Goal: Task Accomplishment & Management: Manage account settings

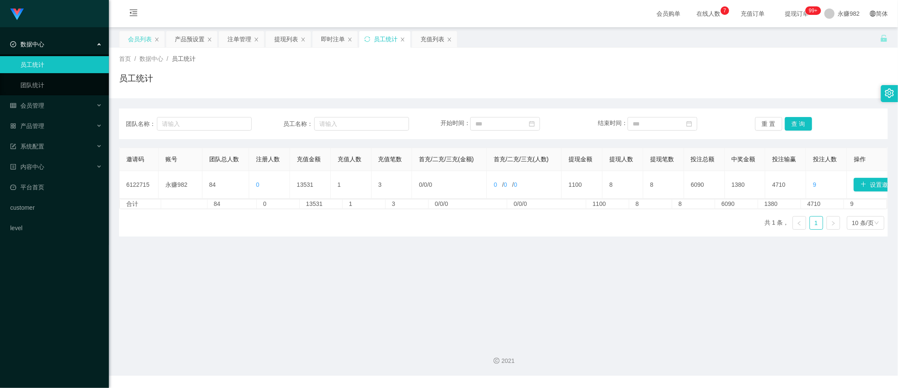
click at [143, 41] on div "会员列表" at bounding box center [140, 39] width 24 height 16
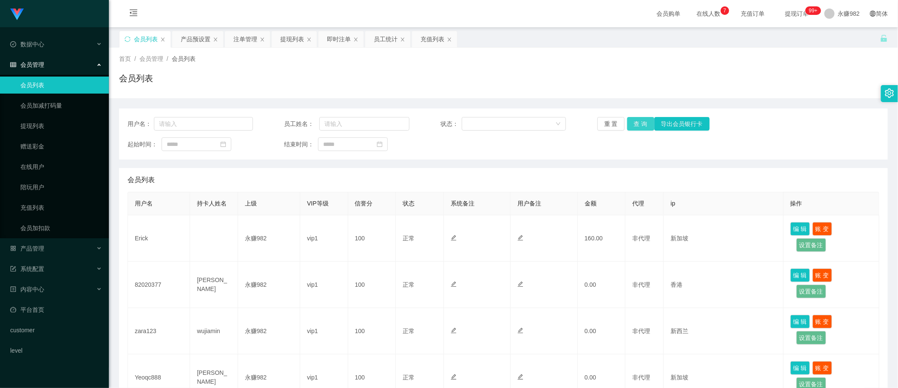
click at [630, 124] on button "查 询" at bounding box center [640, 124] width 27 height 14
click at [198, 143] on input at bounding box center [197, 144] width 70 height 14
click at [225, 273] on link "今天" at bounding box center [221, 272] width 12 height 16
type input "**********"
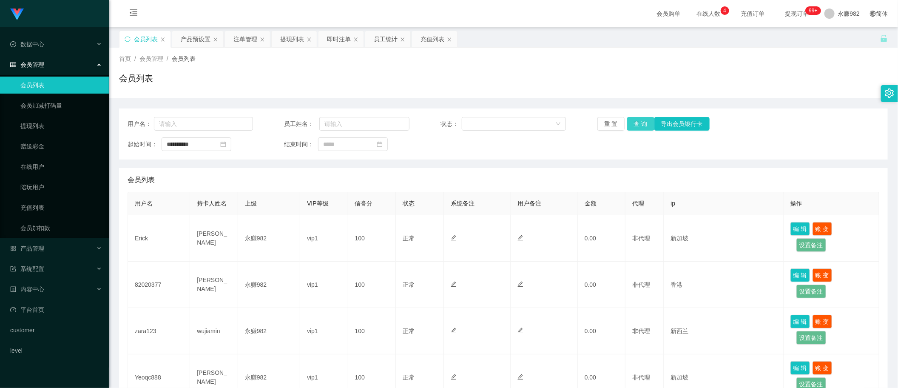
click at [641, 125] on button "查 询" at bounding box center [640, 124] width 27 height 14
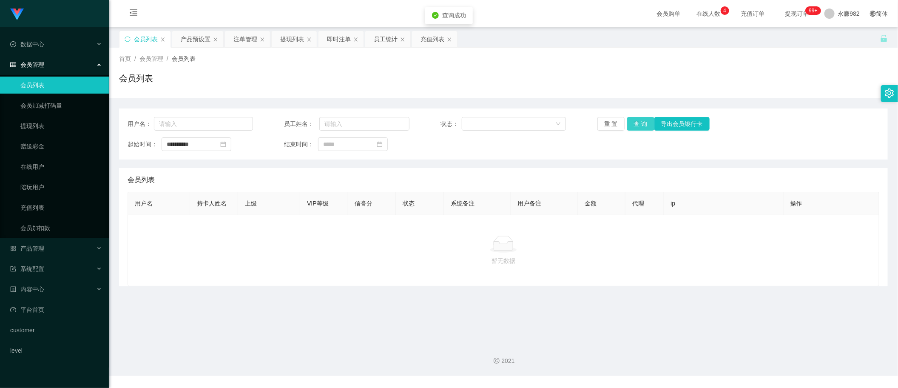
click at [640, 124] on button "查 询" at bounding box center [640, 124] width 27 height 14
click at [640, 121] on button "查 询" at bounding box center [640, 124] width 27 height 14
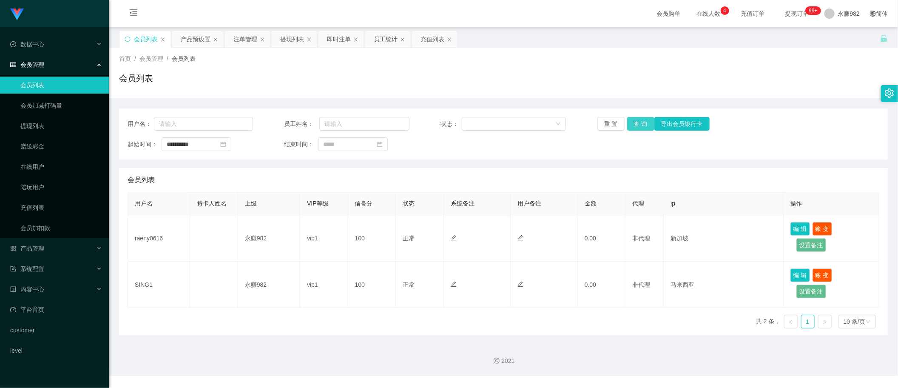
click at [639, 121] on button "查 询" at bounding box center [640, 124] width 27 height 14
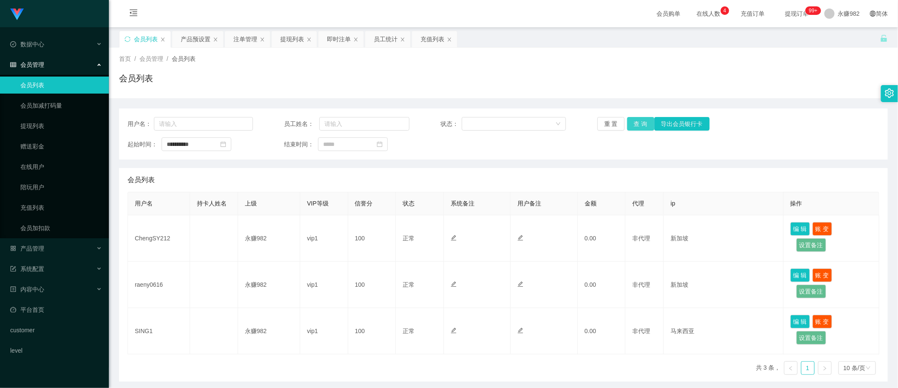
click at [632, 120] on button "查 询" at bounding box center [640, 124] width 27 height 14
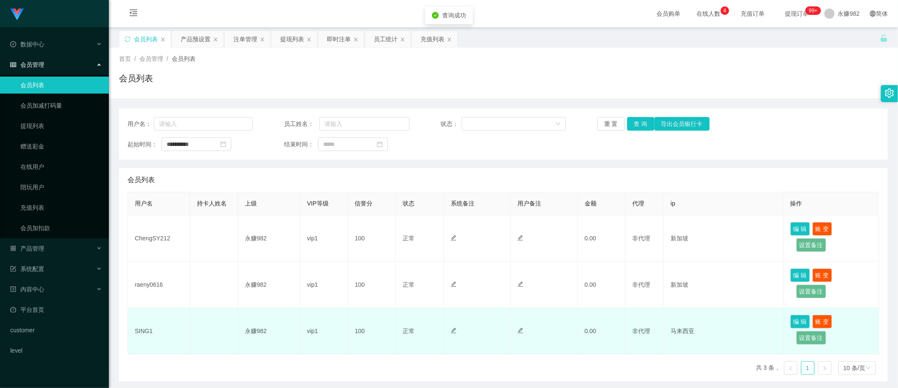
click at [145, 334] on td "SING1" at bounding box center [159, 331] width 62 height 46
copy td "SING1"
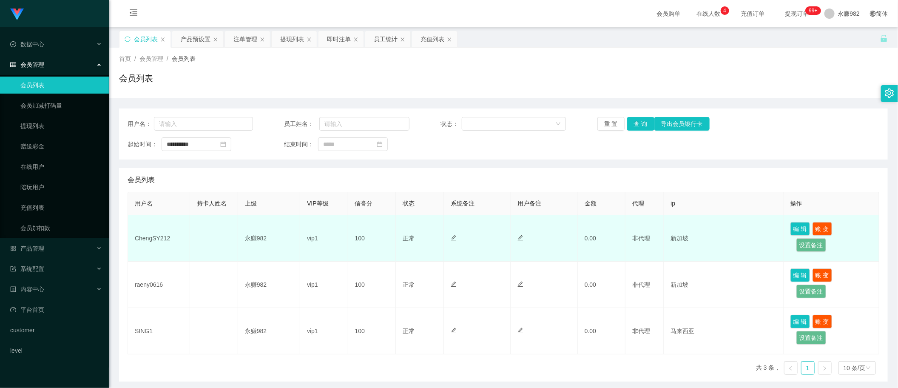
click at [147, 232] on td "ChengSY212" at bounding box center [159, 238] width 62 height 46
copy td "ChengSY212"
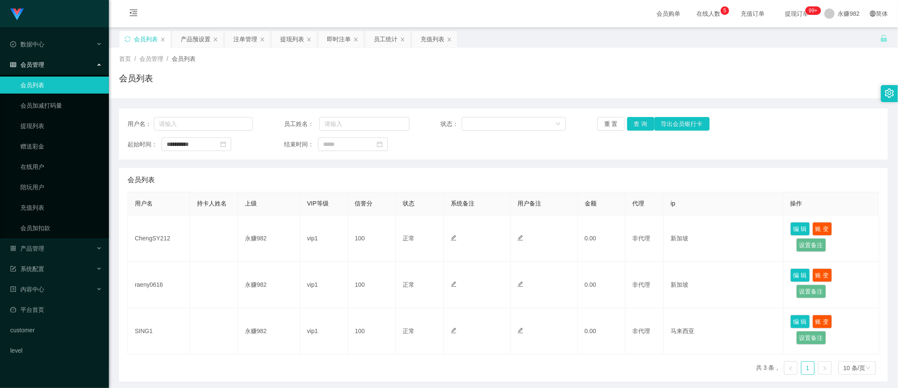
click at [241, 176] on div "会员列表" at bounding box center [503, 180] width 751 height 24
click at [635, 128] on button "查 询" at bounding box center [640, 124] width 27 height 14
click at [792, 60] on div "首页 / 会员管理 / 会员列表 /" at bounding box center [503, 58] width 768 height 9
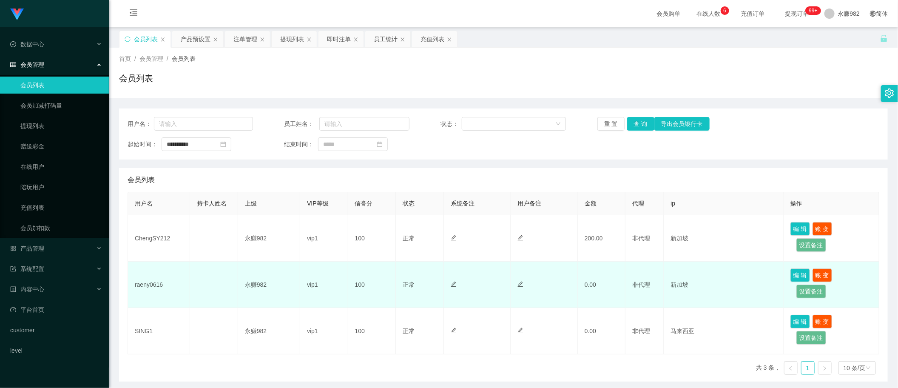
click at [649, 264] on td "非代理" at bounding box center [644, 284] width 38 height 46
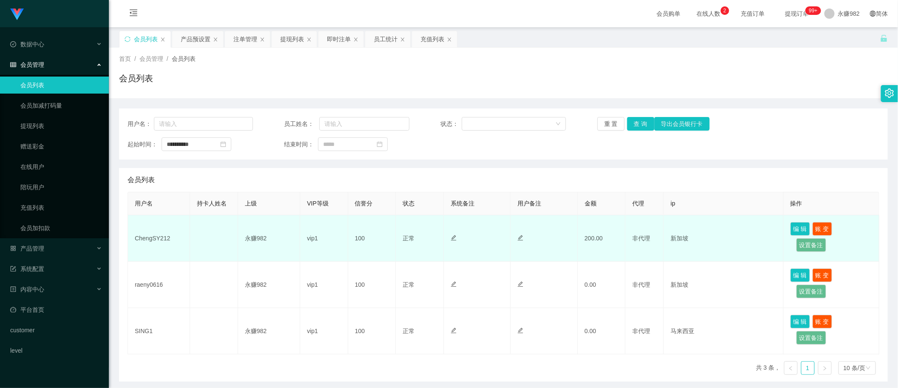
click at [493, 234] on div at bounding box center [477, 238] width 53 height 9
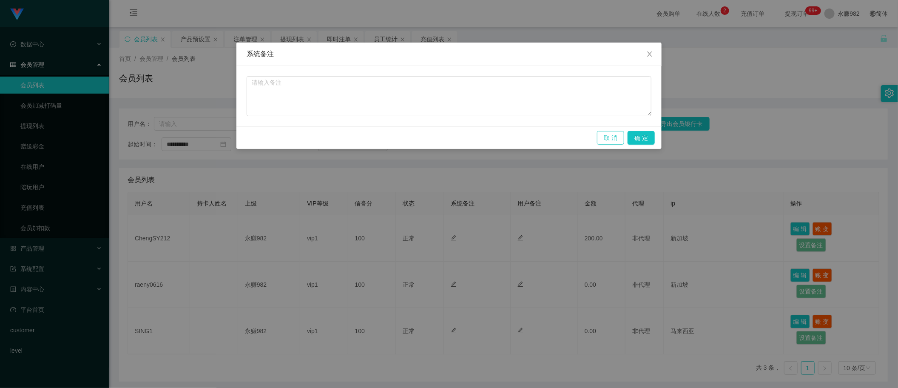
click at [608, 139] on button "取 消" at bounding box center [610, 138] width 27 height 14
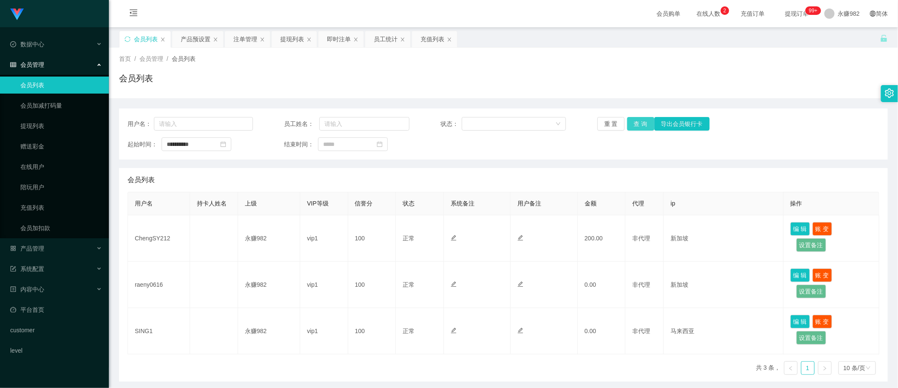
click at [629, 127] on button "查 询" at bounding box center [640, 124] width 27 height 14
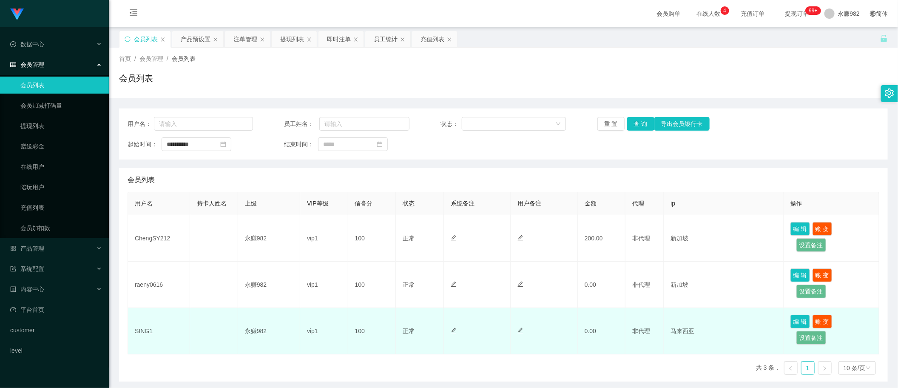
click at [139, 328] on td "SING1" at bounding box center [159, 331] width 62 height 46
copy td "SING1"
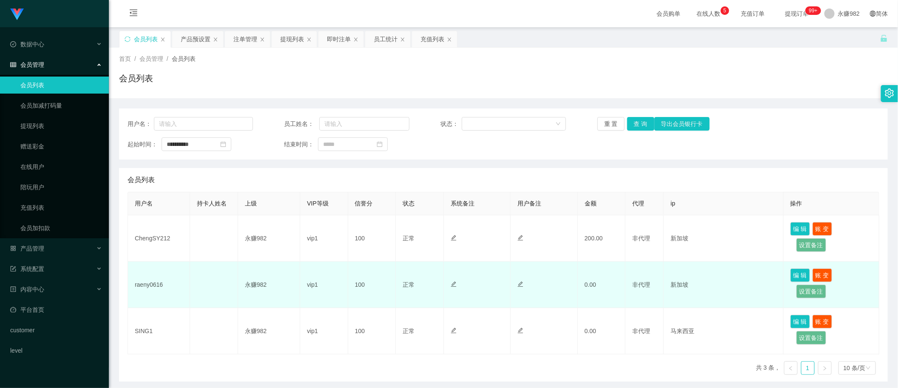
click at [149, 281] on td "raeny0616" at bounding box center [159, 284] width 62 height 46
copy td "raeny0616"
click at [220, 277] on td at bounding box center [214, 284] width 48 height 46
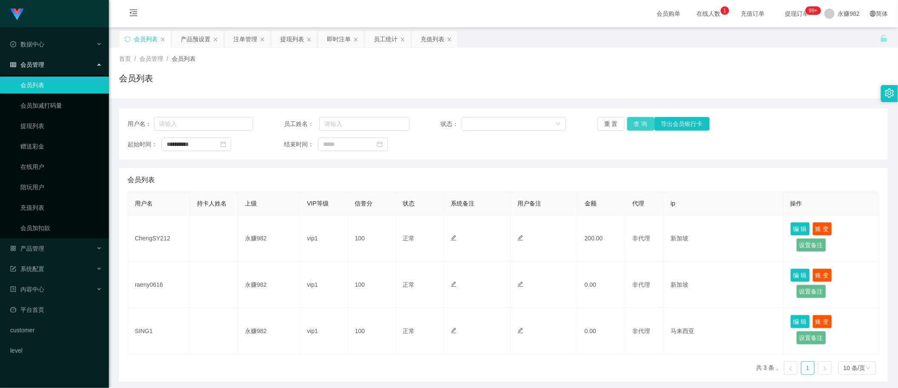
click at [632, 125] on button "查 询" at bounding box center [640, 124] width 27 height 14
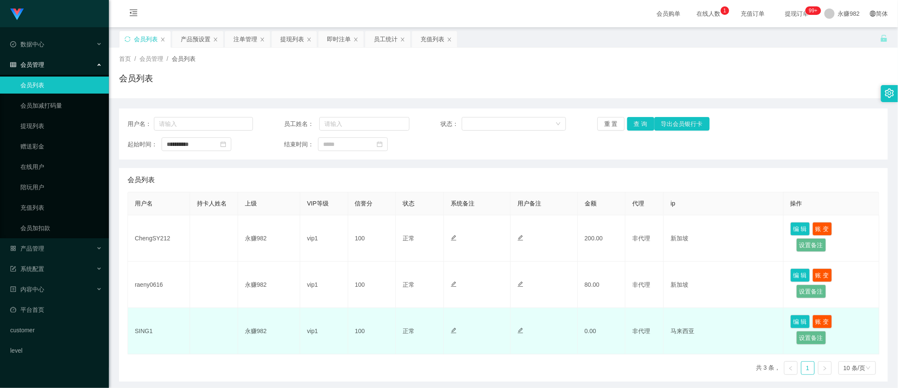
click at [141, 330] on td "SING1" at bounding box center [159, 331] width 62 height 46
copy td "SING1"
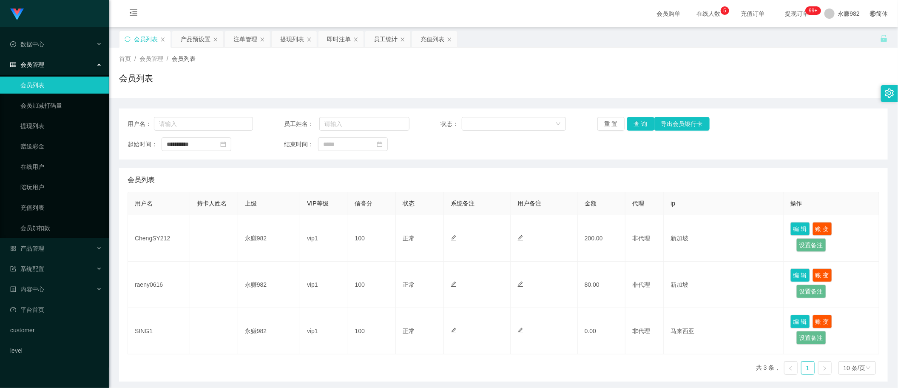
drag, startPoint x: 406, startPoint y: 178, endPoint x: 590, endPoint y: 119, distance: 193.0
click at [407, 178] on div "会员列表" at bounding box center [503, 180] width 751 height 24
click at [642, 118] on button "查 询" at bounding box center [640, 124] width 27 height 14
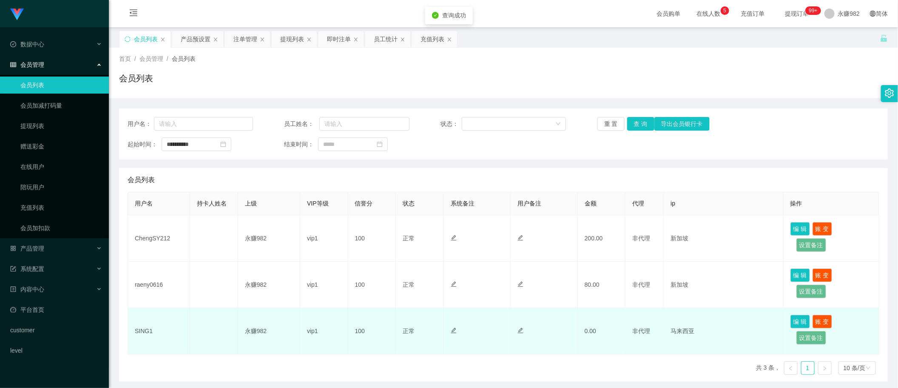
click at [132, 329] on td "SING1" at bounding box center [159, 331] width 62 height 46
click at [137, 329] on td "SING1" at bounding box center [159, 331] width 62 height 46
copy td "SING1"
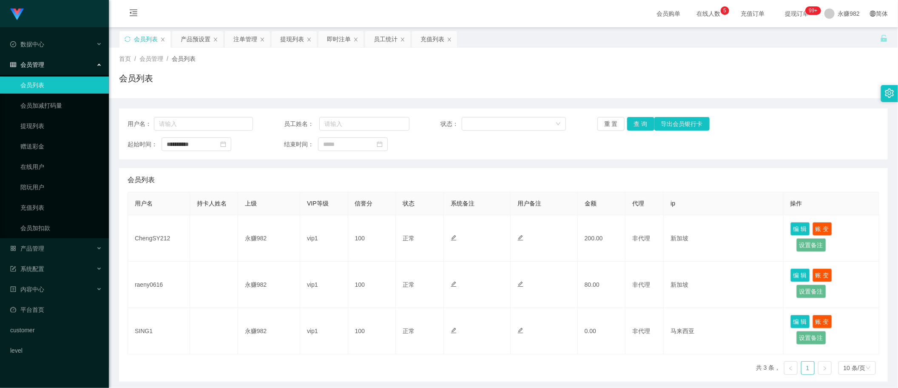
click at [424, 75] on div "会员列表" at bounding box center [503, 82] width 768 height 20
click at [636, 124] on button "查 询" at bounding box center [640, 124] width 27 height 14
drag, startPoint x: 192, startPoint y: 32, endPoint x: 218, endPoint y: 34, distance: 26.5
click at [192, 32] on div "产品预设置" at bounding box center [196, 39] width 30 height 16
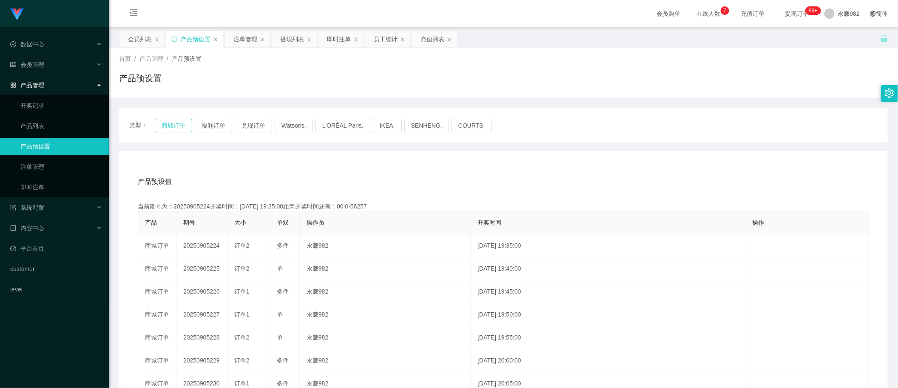
click at [171, 122] on button "商城订单" at bounding box center [173, 126] width 37 height 14
click at [242, 44] on div "注单管理" at bounding box center [245, 39] width 24 height 16
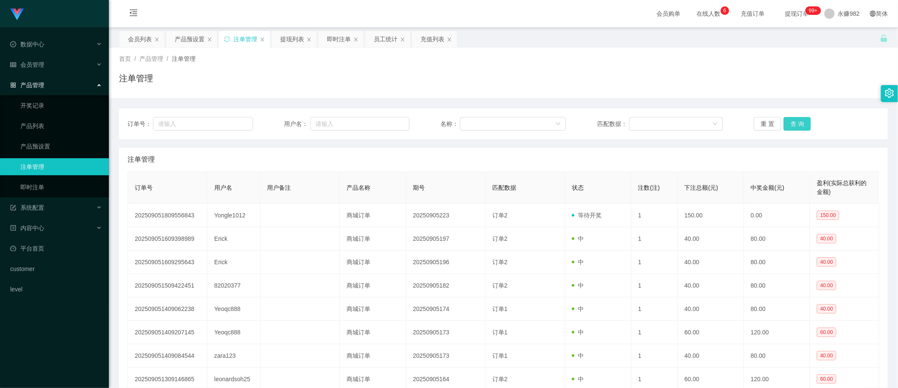
click at [801, 123] on button "查 询" at bounding box center [796, 124] width 27 height 14
click at [789, 125] on button "查 询" at bounding box center [796, 124] width 27 height 14
click at [775, 159] on div "注单管理" at bounding box center [503, 159] width 751 height 24
click at [796, 125] on button "查 询" at bounding box center [796, 124] width 27 height 14
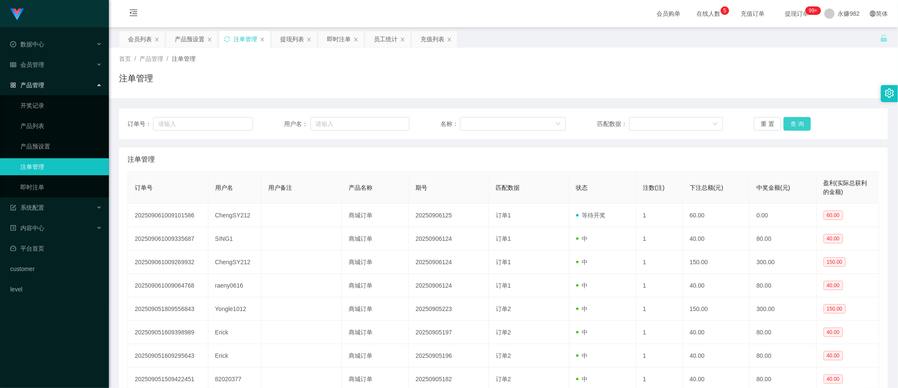
click at [796, 125] on button "查 询" at bounding box center [796, 124] width 27 height 14
click at [734, 158] on div "注单管理" at bounding box center [503, 159] width 751 height 24
click at [799, 124] on button "查 询" at bounding box center [796, 124] width 27 height 14
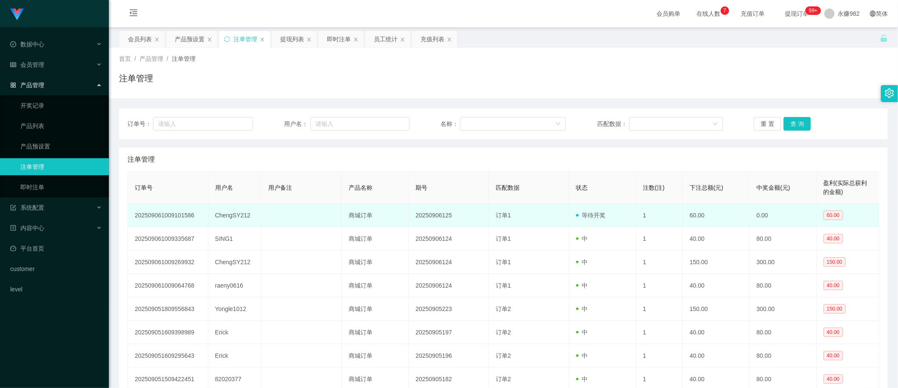
click at [549, 220] on td "订单1" at bounding box center [529, 215] width 80 height 23
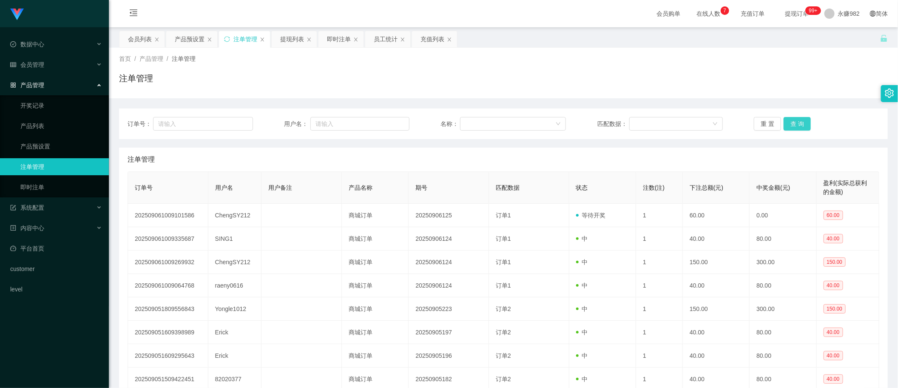
click at [790, 124] on button "查 询" at bounding box center [796, 124] width 27 height 14
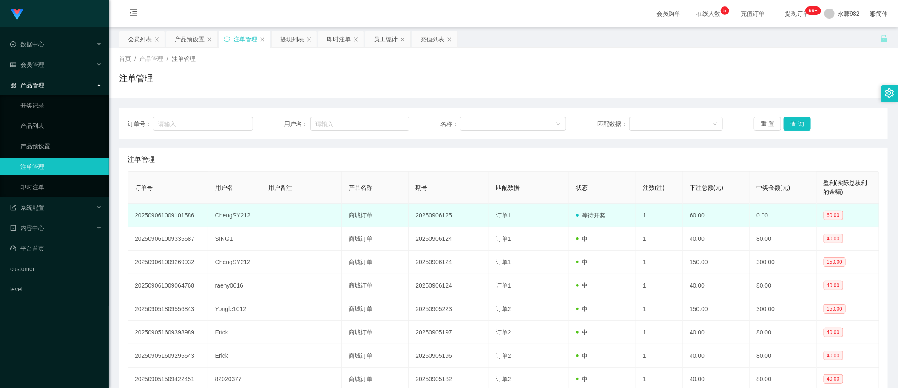
click at [579, 220] on td "等待开奖" at bounding box center [602, 215] width 67 height 23
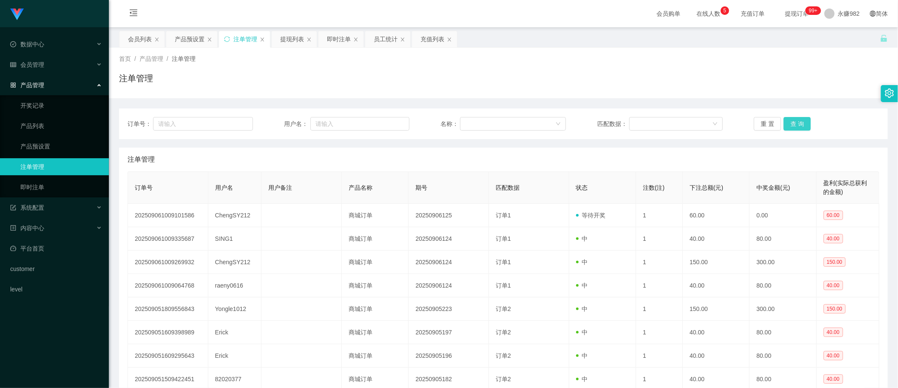
click at [785, 125] on button "查 询" at bounding box center [796, 124] width 27 height 14
click at [794, 128] on button "查 询" at bounding box center [796, 124] width 27 height 14
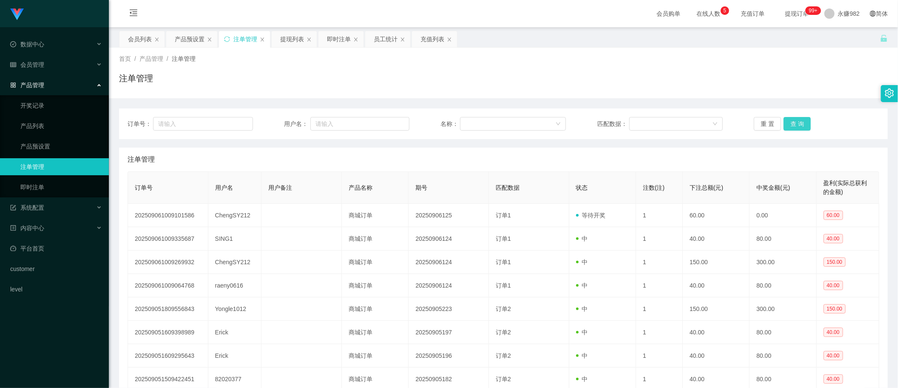
click at [793, 128] on button "查 询" at bounding box center [796, 124] width 27 height 14
click at [793, 120] on button "查 询" at bounding box center [796, 124] width 27 height 14
drag, startPoint x: 476, startPoint y: 228, endPoint x: 541, endPoint y: 198, distance: 71.1
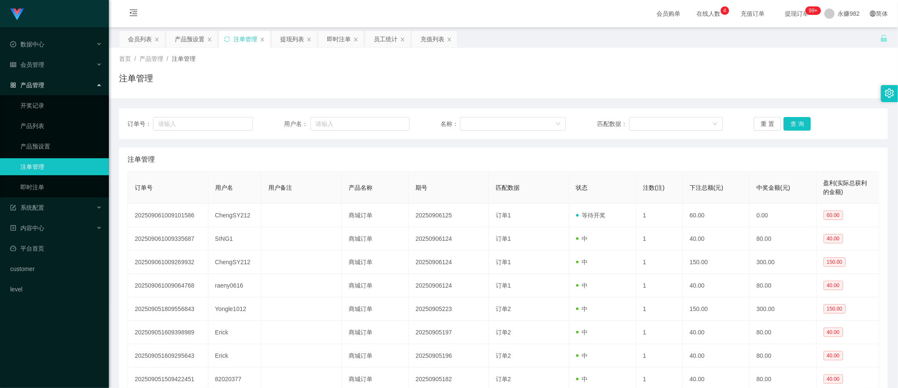
click at [476, 228] on td "20250906124" at bounding box center [448, 238] width 80 height 23
click at [791, 125] on button "查 询" at bounding box center [796, 124] width 27 height 14
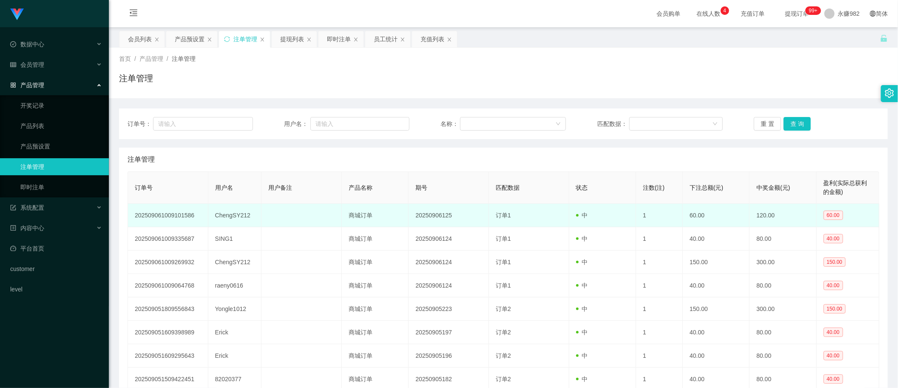
click at [230, 213] on td "ChengSY212" at bounding box center [235, 215] width 54 height 23
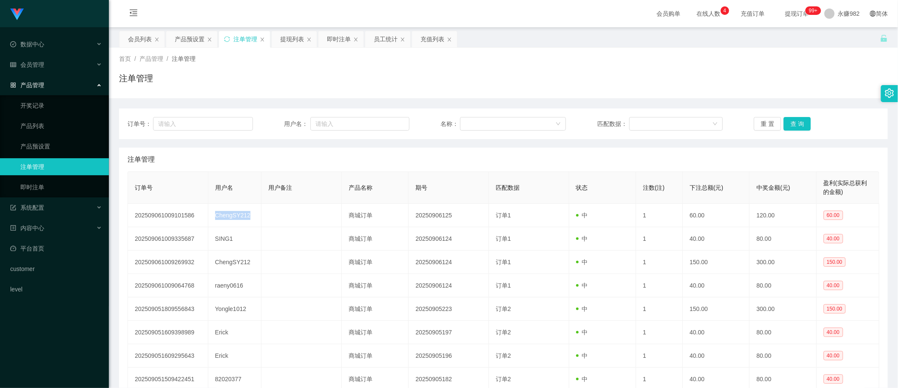
copy td "ChengSY212"
click at [520, 77] on div "注单管理" at bounding box center [503, 82] width 768 height 20
click at [790, 121] on button "查 询" at bounding box center [796, 124] width 27 height 14
click at [296, 44] on div "提现列表" at bounding box center [292, 39] width 24 height 16
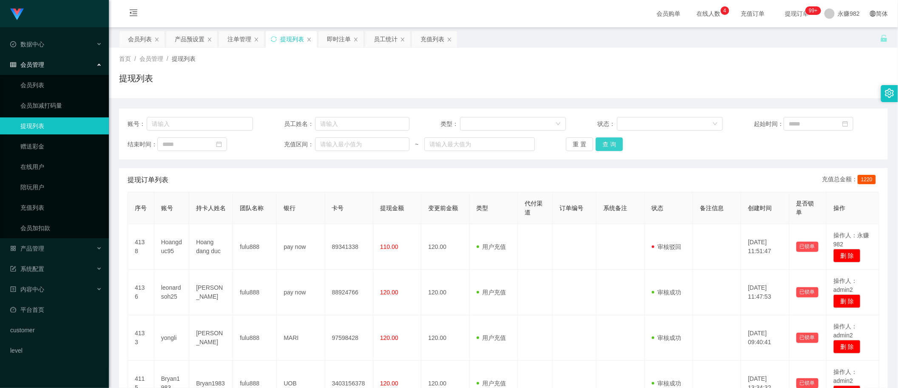
click at [615, 149] on button "查 询" at bounding box center [608, 144] width 27 height 14
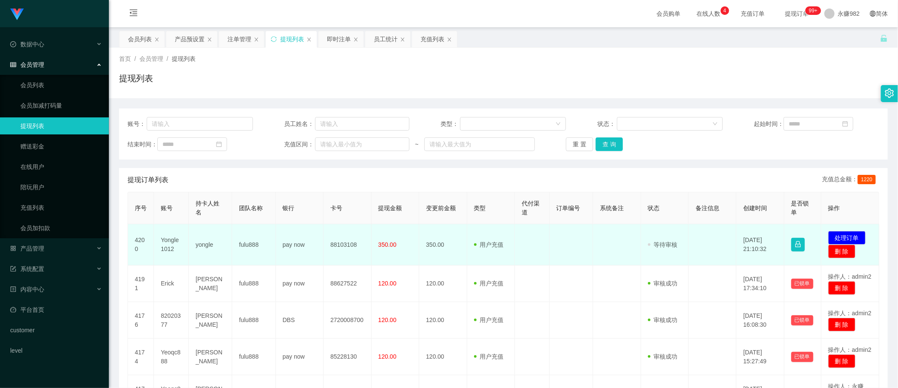
click at [164, 244] on td "Yongle1012" at bounding box center [171, 244] width 35 height 41
copy td "Yongle1012"
click at [846, 234] on button "处理订单" at bounding box center [846, 238] width 37 height 14
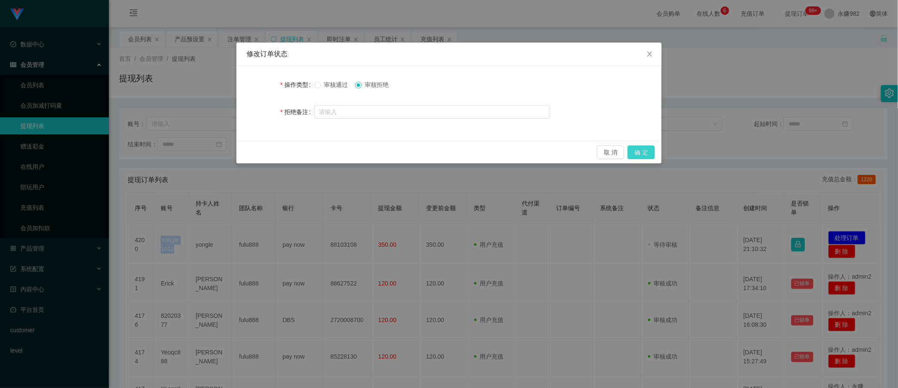
drag, startPoint x: 643, startPoint y: 156, endPoint x: 705, endPoint y: 141, distance: 63.8
click at [643, 155] on button "确 定" at bounding box center [640, 152] width 27 height 14
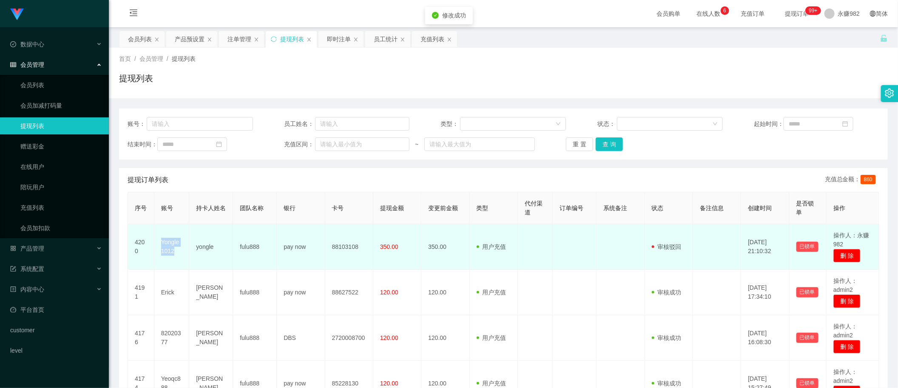
click at [173, 246] on td "Yongle1012" at bounding box center [171, 246] width 35 height 45
drag, startPoint x: 173, startPoint y: 246, endPoint x: 159, endPoint y: 240, distance: 15.5
click at [173, 245] on td "Yongle1012" at bounding box center [171, 246] width 35 height 45
click at [168, 241] on td "Yongle1012" at bounding box center [171, 246] width 35 height 45
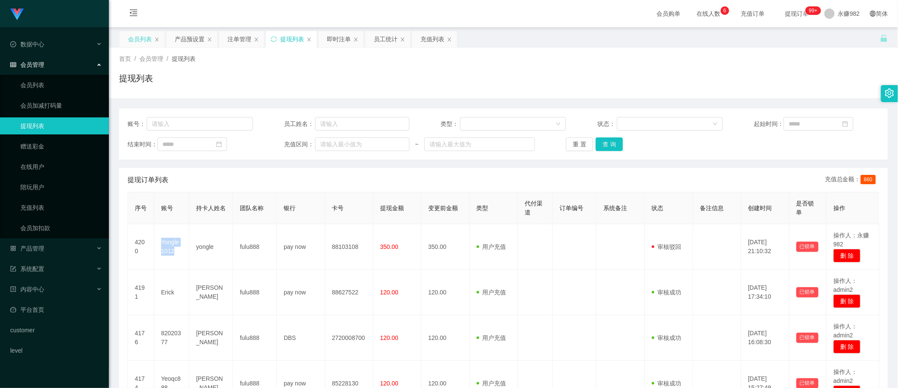
click at [141, 43] on div "会员列表" at bounding box center [140, 39] width 24 height 16
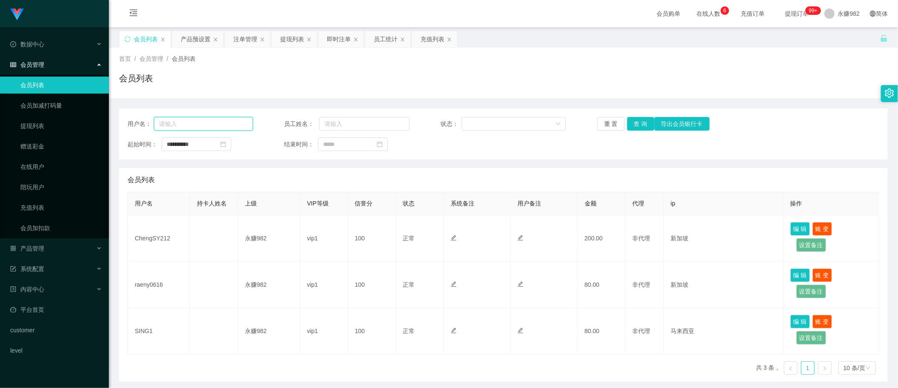
click at [192, 128] on input "text" at bounding box center [203, 124] width 99 height 14
paste input "Yongle1012"
type input "Yongle1012"
click at [638, 124] on button "查 询" at bounding box center [640, 124] width 27 height 14
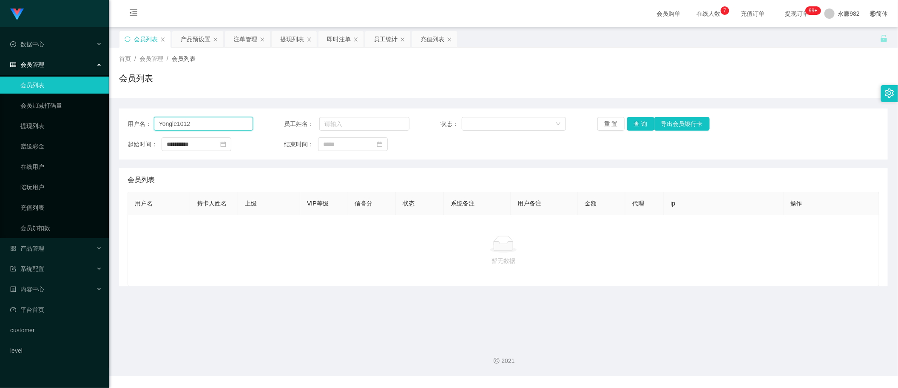
click at [225, 119] on input "Yongle1012" at bounding box center [203, 124] width 99 height 14
click at [636, 120] on button "查 询" at bounding box center [640, 124] width 27 height 14
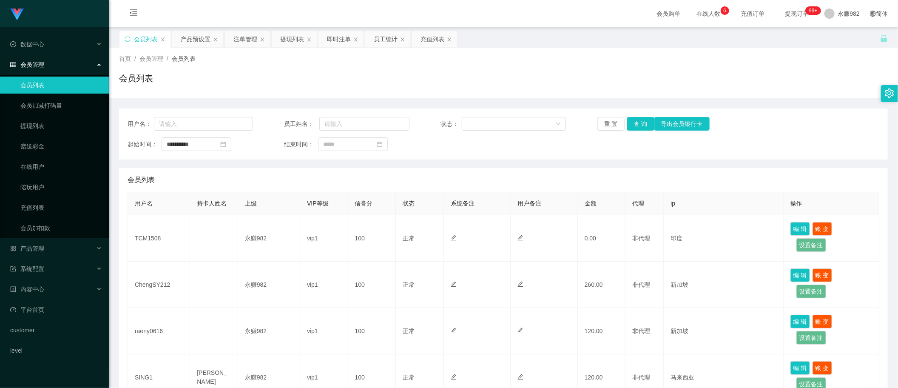
click at [496, 88] on div "会员列表" at bounding box center [503, 82] width 768 height 20
click at [290, 45] on div "提现列表" at bounding box center [292, 39] width 24 height 16
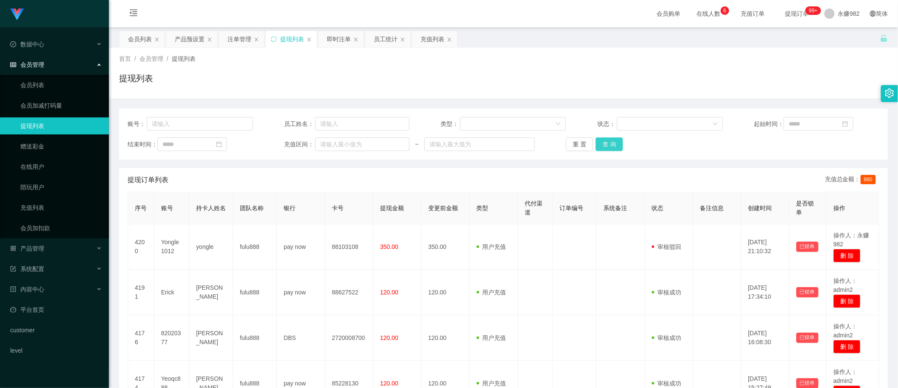
click at [600, 142] on button "查 询" at bounding box center [608, 144] width 27 height 14
click at [612, 147] on button "查 询" at bounding box center [608, 144] width 27 height 14
click at [608, 143] on button "查 询" at bounding box center [608, 144] width 27 height 14
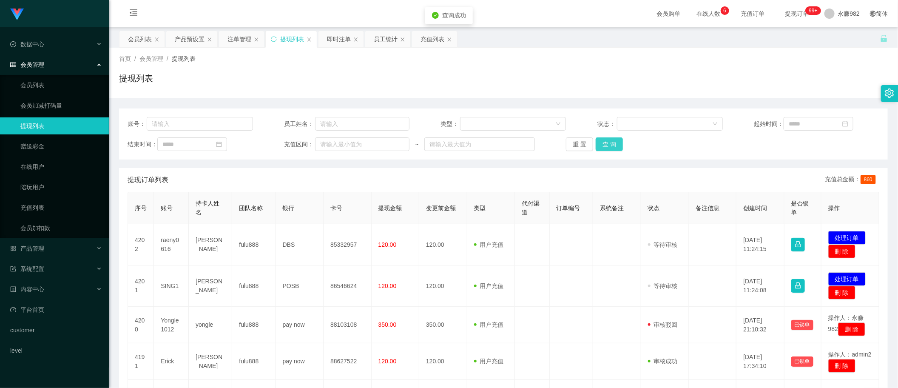
click at [608, 143] on button "查 询" at bounding box center [608, 144] width 27 height 14
click at [609, 143] on button "查 询" at bounding box center [608, 144] width 27 height 14
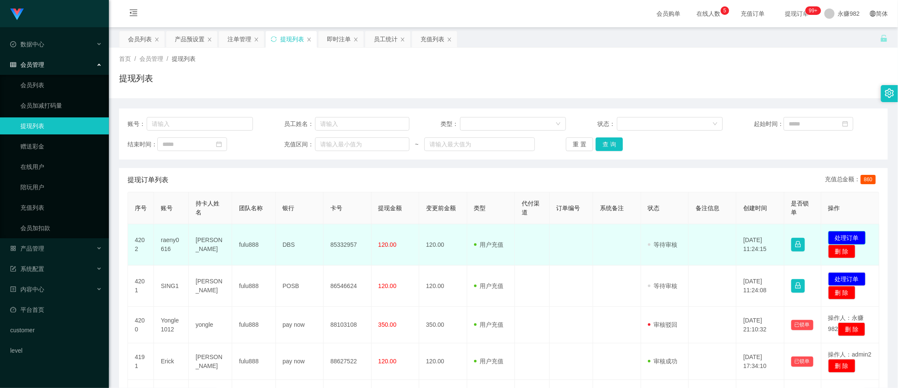
click at [839, 241] on button "处理订单" at bounding box center [846, 238] width 37 height 14
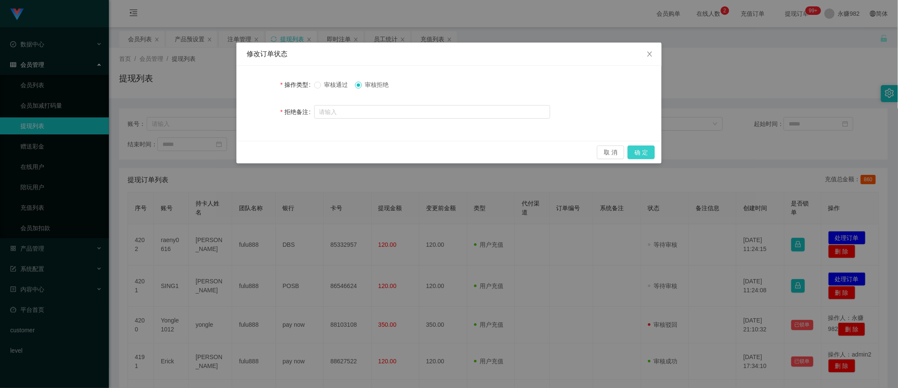
click at [643, 148] on button "确 定" at bounding box center [640, 152] width 27 height 14
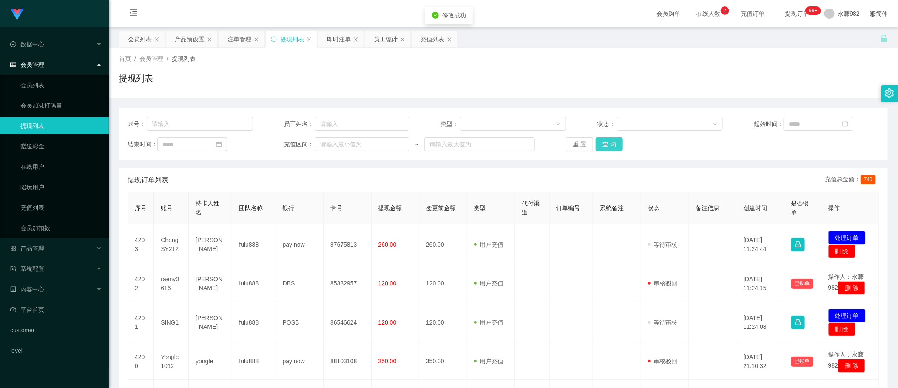
click at [611, 143] on button "查 询" at bounding box center [608, 144] width 27 height 14
click at [604, 145] on button "查 询" at bounding box center [608, 144] width 27 height 14
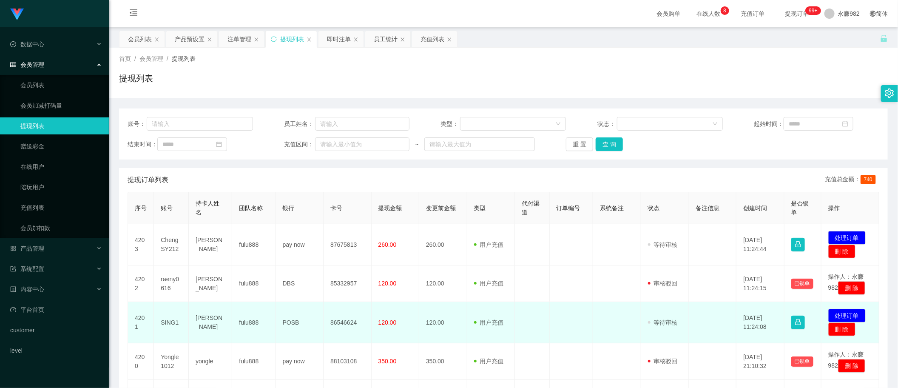
scroll to position [53, 0]
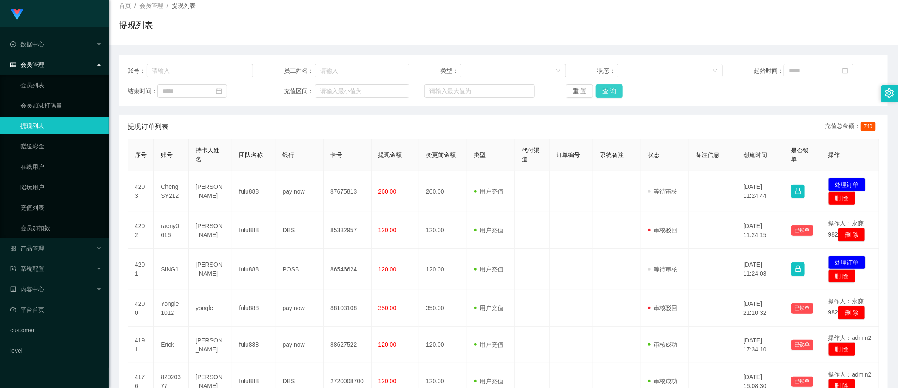
click at [609, 87] on button "查 询" at bounding box center [608, 91] width 27 height 14
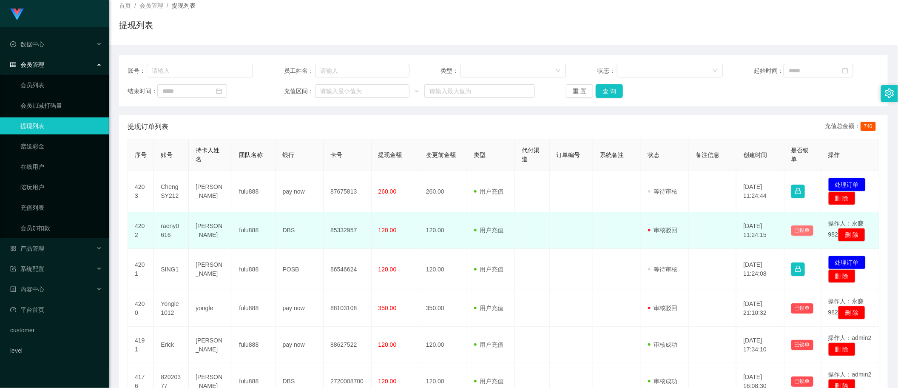
click at [793, 232] on button "已锁单" at bounding box center [802, 230] width 22 height 10
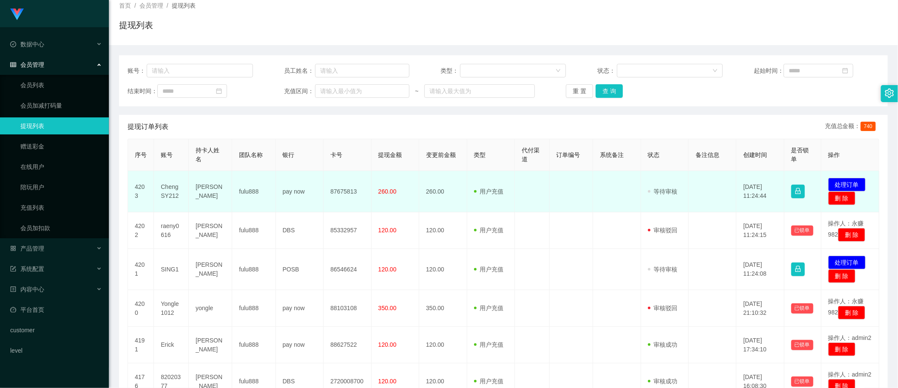
click at [507, 185] on td "用户充值 人工扣款" at bounding box center [491, 191] width 48 height 41
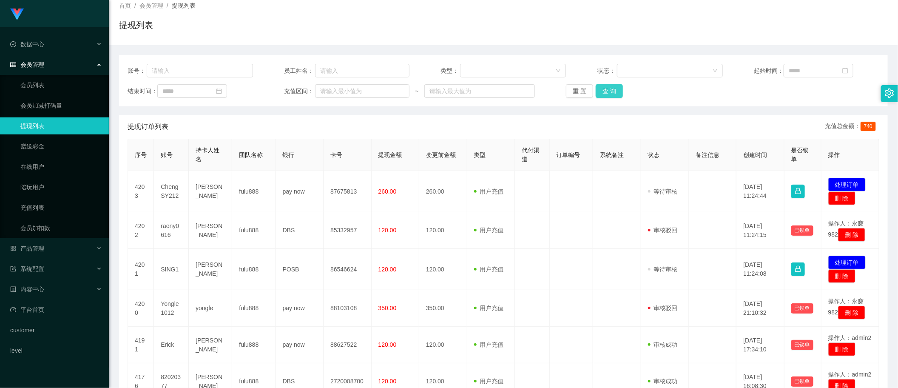
click at [608, 92] on button "查 询" at bounding box center [608, 91] width 27 height 14
click at [607, 93] on button "查 询" at bounding box center [608, 91] width 27 height 14
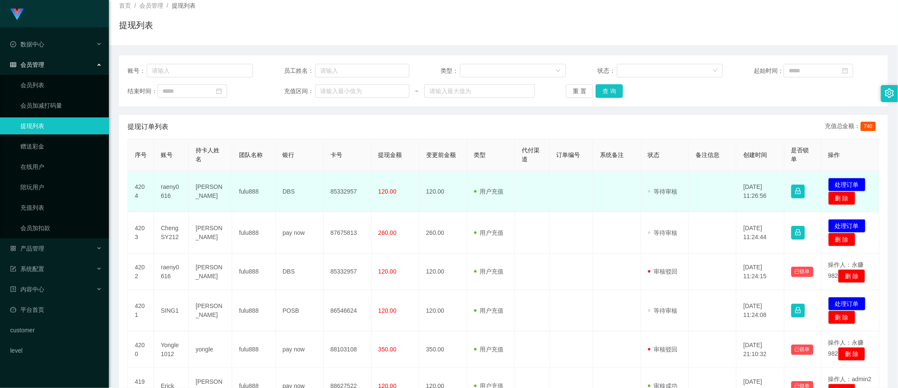
click at [210, 189] on td "[PERSON_NAME]" at bounding box center [210, 191] width 43 height 41
copy td "[PERSON_NAME]"
click at [205, 194] on td "[PERSON_NAME]" at bounding box center [210, 191] width 43 height 41
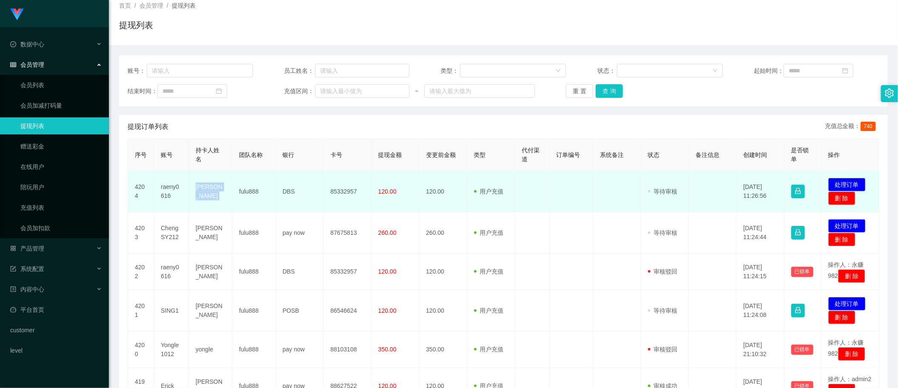
click at [205, 194] on td "[PERSON_NAME]" at bounding box center [210, 191] width 43 height 41
copy td "[PERSON_NAME]"
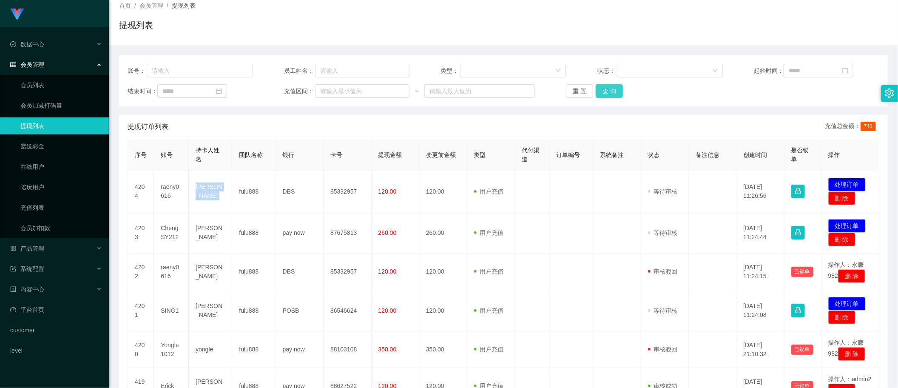
click at [615, 92] on button "查 询" at bounding box center [608, 91] width 27 height 14
click at [606, 93] on button "查 询" at bounding box center [608, 91] width 27 height 14
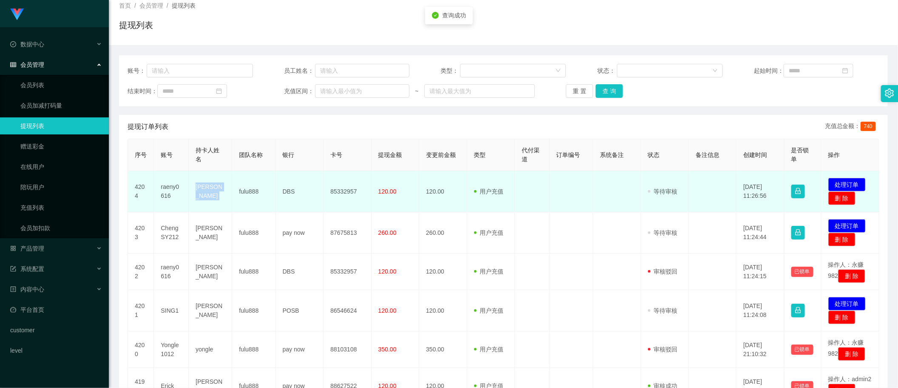
click at [209, 194] on td "[PERSON_NAME]" at bounding box center [210, 191] width 43 height 41
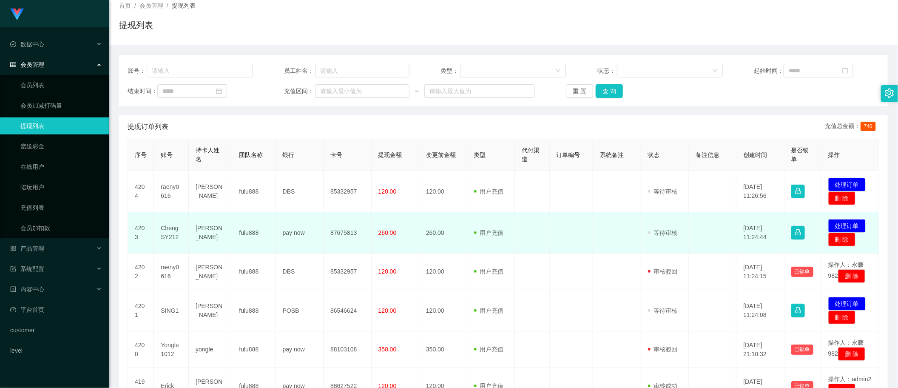
click at [201, 230] on td "[PERSON_NAME]" at bounding box center [210, 232] width 43 height 41
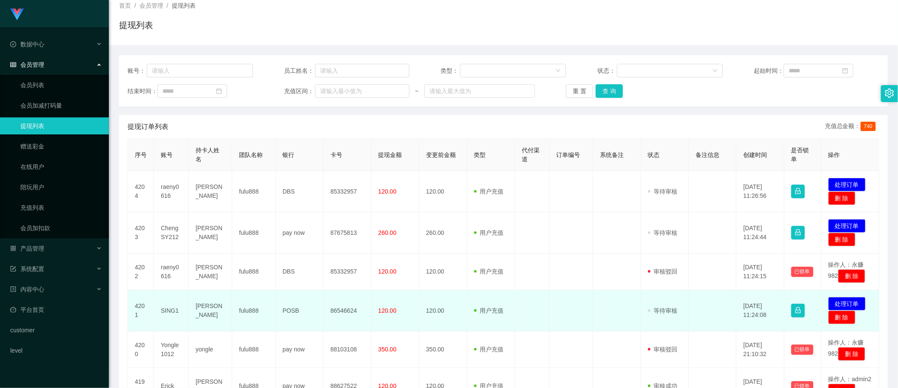
click at [204, 317] on td "[PERSON_NAME]" at bounding box center [210, 310] width 43 height 41
click at [215, 325] on td "[PERSON_NAME]" at bounding box center [210, 310] width 43 height 41
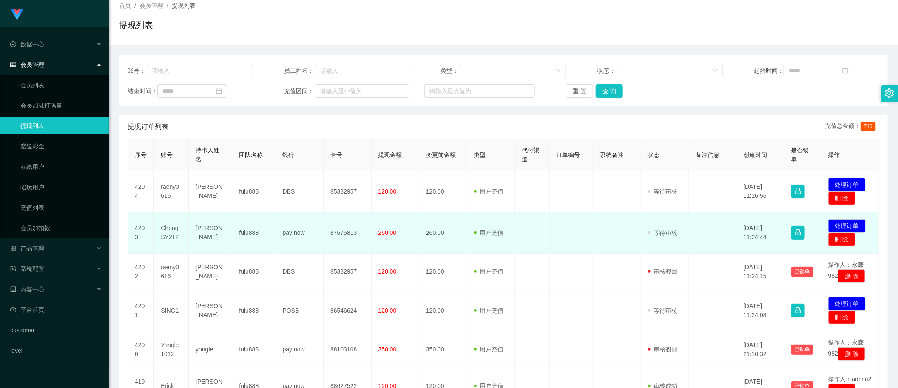
click at [206, 228] on td "[PERSON_NAME]" at bounding box center [210, 232] width 43 height 41
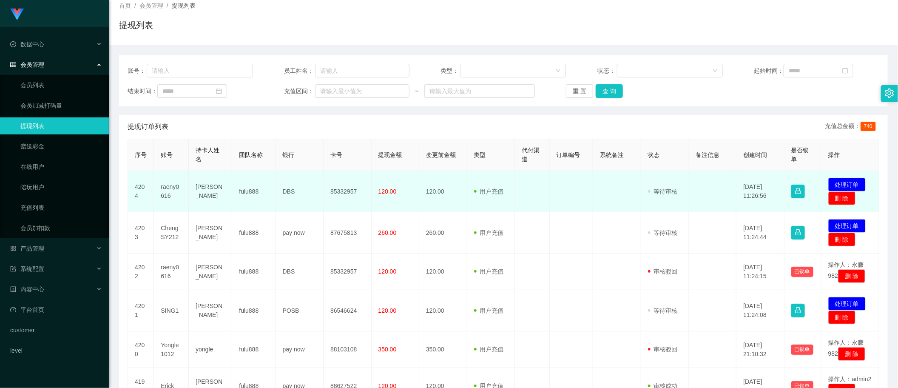
click at [210, 188] on td "[PERSON_NAME]" at bounding box center [210, 191] width 43 height 41
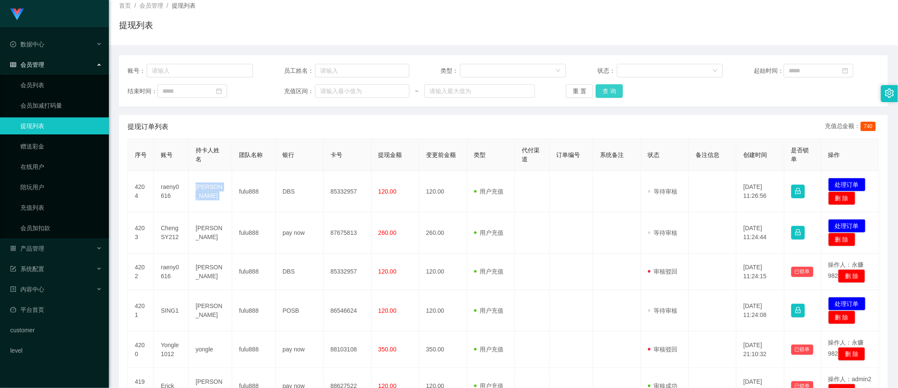
click at [606, 91] on button "查 询" at bounding box center [608, 91] width 27 height 14
click at [610, 92] on button "查 询" at bounding box center [608, 91] width 27 height 14
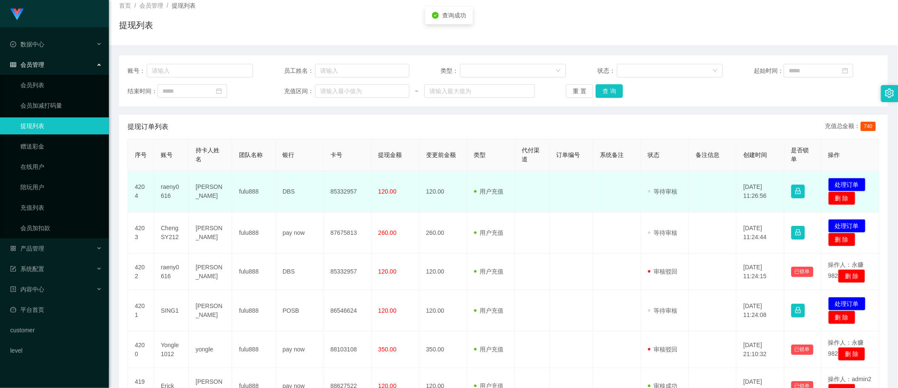
click at [166, 190] on td "raeny0616" at bounding box center [171, 191] width 35 height 41
click at [163, 190] on td "raeny0616" at bounding box center [171, 191] width 35 height 41
click at [164, 190] on td "raeny0616" at bounding box center [171, 191] width 35 height 41
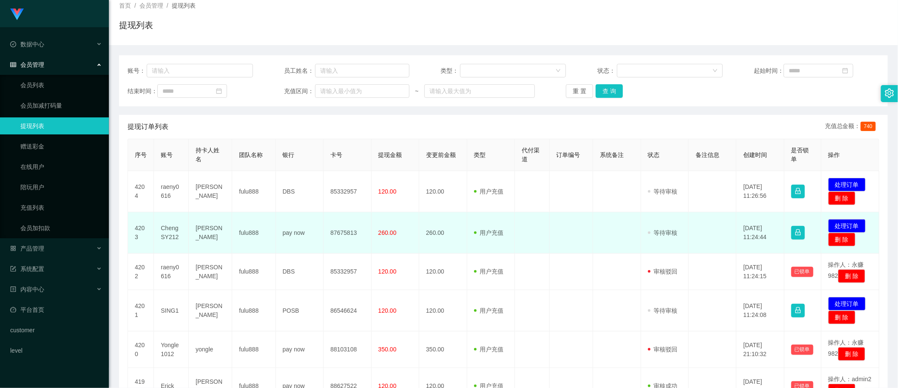
click at [164, 230] on td "ChengSY212" at bounding box center [171, 232] width 35 height 41
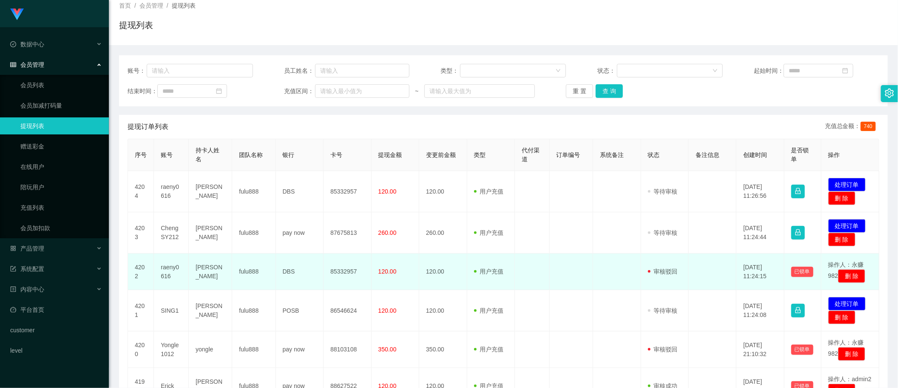
click at [168, 272] on td "raeny0616" at bounding box center [171, 271] width 35 height 37
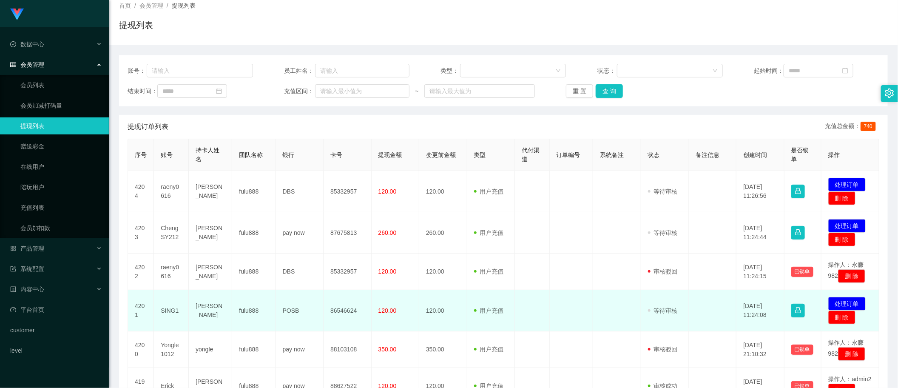
click at [170, 317] on td "SING1" at bounding box center [171, 310] width 35 height 41
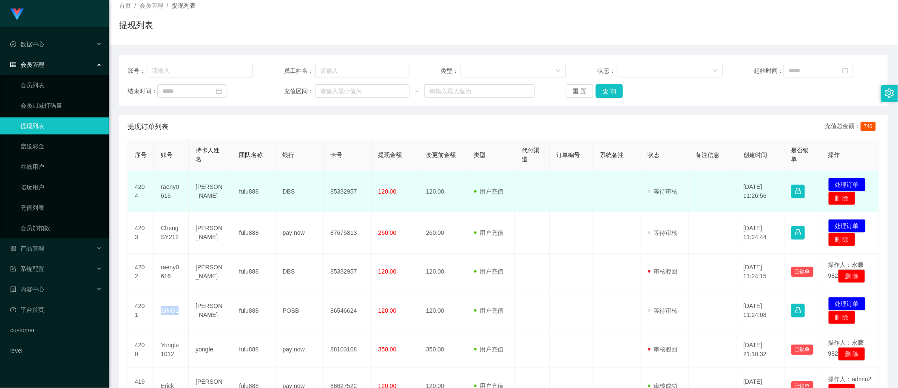
click at [527, 184] on td at bounding box center [532, 191] width 35 height 41
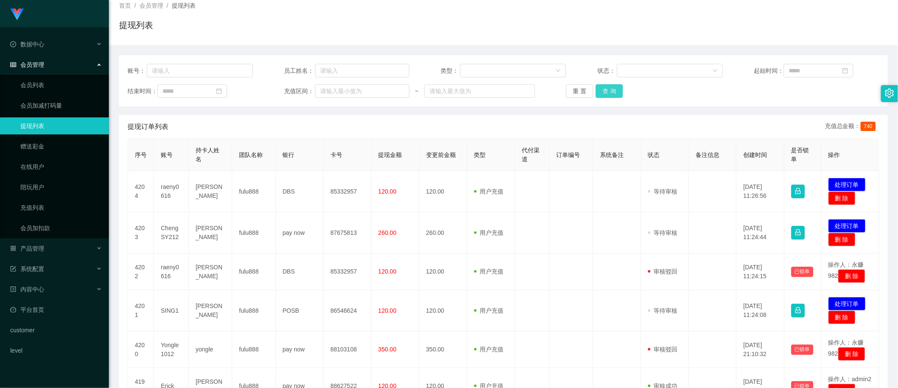
click at [613, 93] on button "查 询" at bounding box center [608, 91] width 27 height 14
click at [609, 96] on button "查 询" at bounding box center [608, 91] width 27 height 14
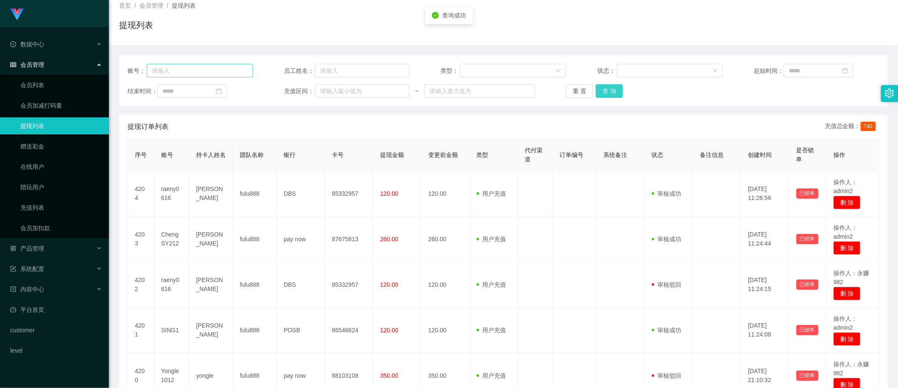
scroll to position [0, 0]
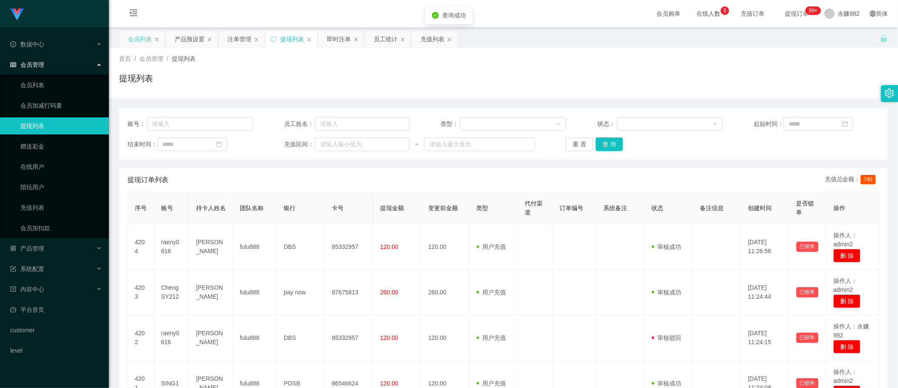
click at [139, 45] on div "会员列表" at bounding box center [140, 39] width 24 height 16
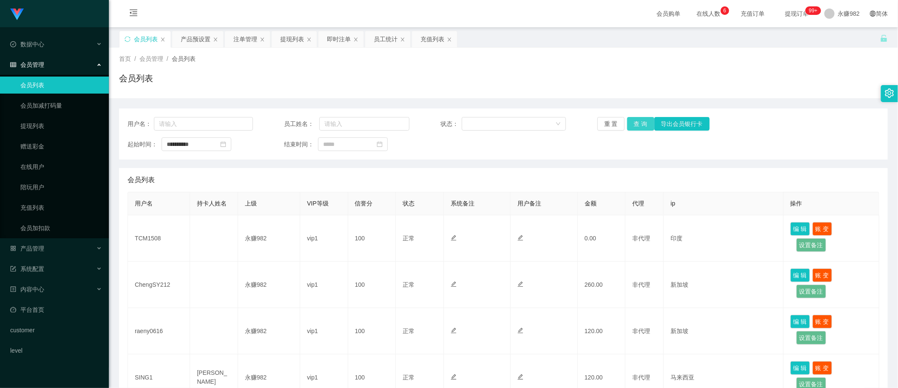
click at [632, 125] on button "查 询" at bounding box center [640, 124] width 27 height 14
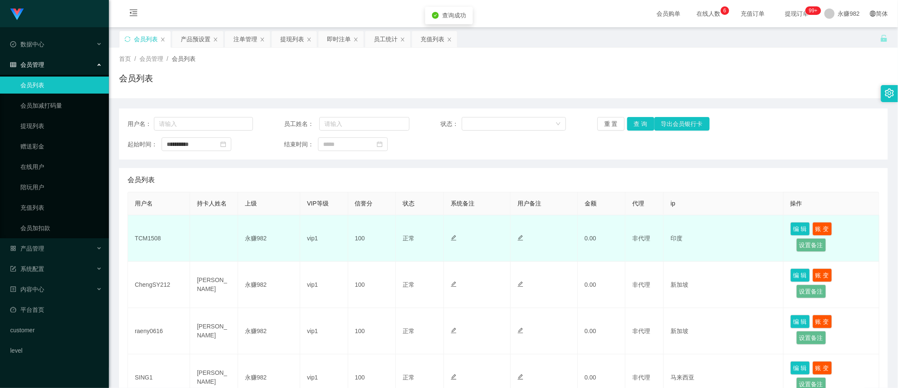
click at [149, 236] on td "TCM1508" at bounding box center [159, 238] width 62 height 46
click at [151, 235] on td "TCM1508" at bounding box center [159, 238] width 62 height 46
click at [209, 227] on td at bounding box center [214, 238] width 48 height 46
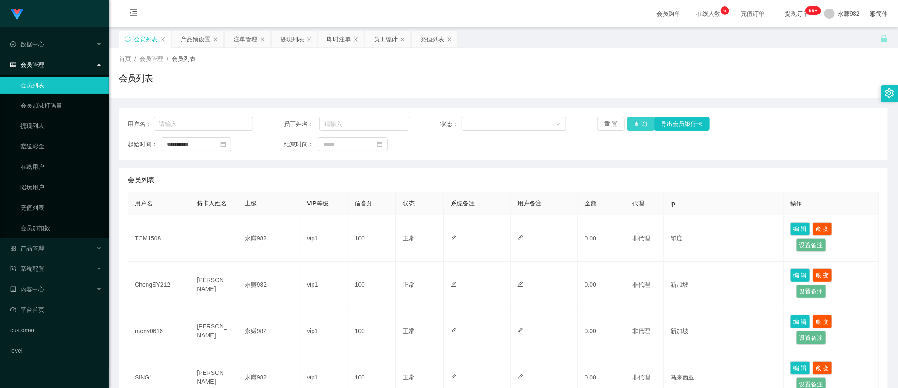
click at [635, 125] on button "查 询" at bounding box center [640, 124] width 27 height 14
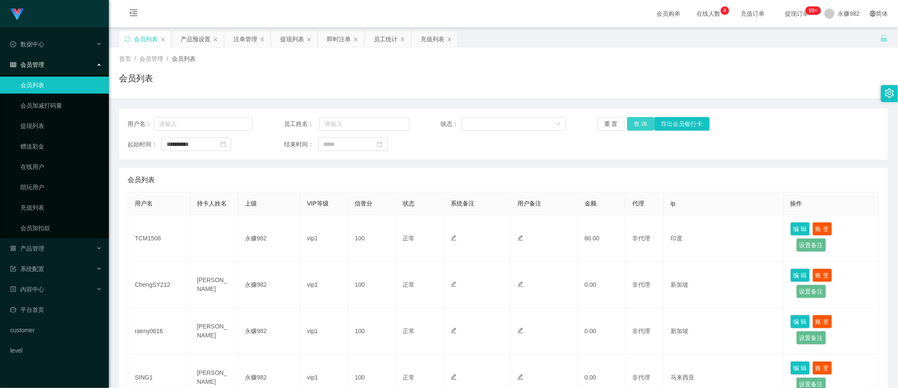
click at [635, 124] on button "查 询" at bounding box center [640, 124] width 27 height 14
click at [640, 119] on button "查 询" at bounding box center [640, 124] width 27 height 14
click at [640, 123] on button "查 询" at bounding box center [640, 124] width 27 height 14
click at [186, 37] on div "产品预设置" at bounding box center [196, 39] width 30 height 16
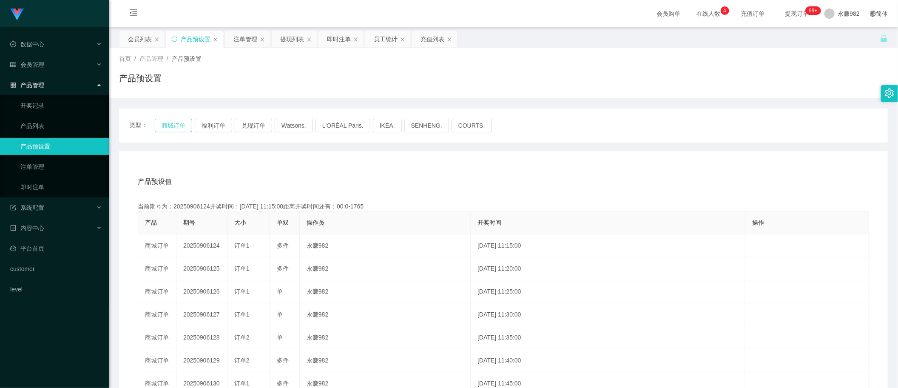
click at [184, 121] on button "商城订单" at bounding box center [173, 126] width 37 height 14
click at [661, 96] on div "首页 / 产品管理 / 产品预设置 / 产品预设置" at bounding box center [503, 73] width 789 height 51
click at [247, 39] on div "注单管理" at bounding box center [245, 39] width 24 height 16
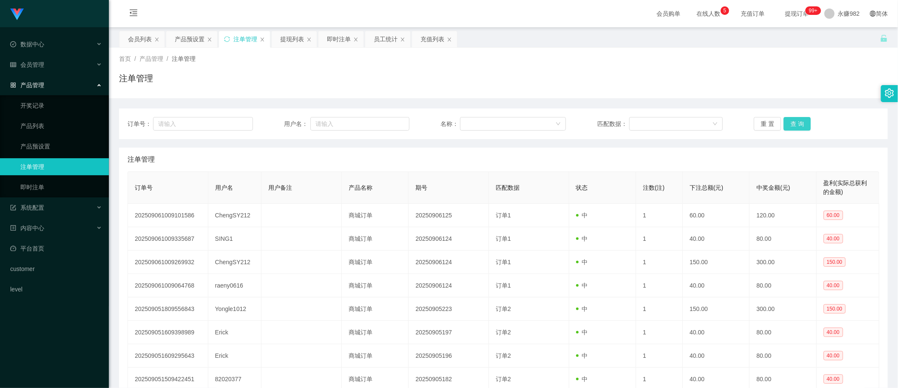
click at [794, 122] on button "查 询" at bounding box center [796, 124] width 27 height 14
click at [792, 116] on div "订单号： 用户名： 名称： 匹配数据： 重 置 查 询" at bounding box center [503, 123] width 768 height 31
click at [793, 118] on button "查 询" at bounding box center [796, 124] width 27 height 14
click at [801, 119] on button "查 询" at bounding box center [796, 124] width 27 height 14
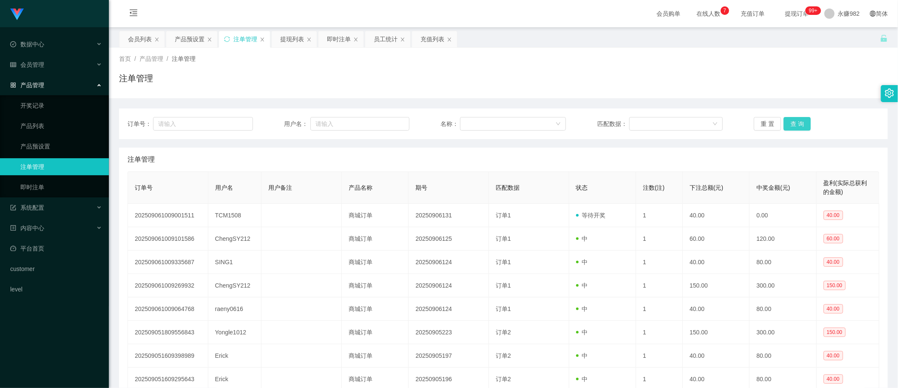
click at [801, 119] on button "查 询" at bounding box center [796, 124] width 27 height 14
click at [799, 121] on button "查 询" at bounding box center [796, 124] width 27 height 14
click at [191, 39] on div "产品预设置" at bounding box center [190, 39] width 30 height 16
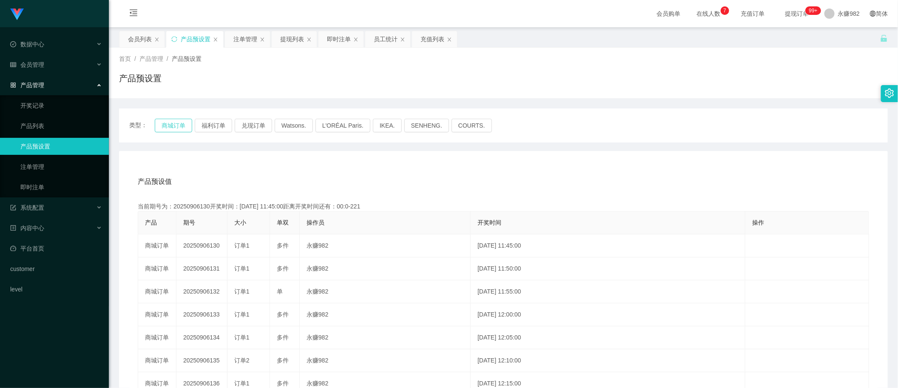
click at [185, 126] on button "商城订单" at bounding box center [173, 126] width 37 height 14
click at [176, 128] on button "商城订单" at bounding box center [173, 126] width 37 height 14
click at [246, 46] on div "注单管理" at bounding box center [245, 39] width 24 height 16
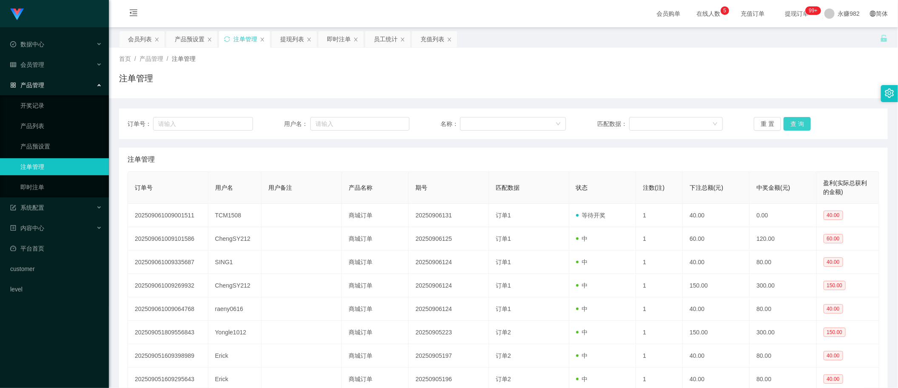
click at [796, 122] on button "查 询" at bounding box center [796, 124] width 27 height 14
click at [802, 123] on button "查 询" at bounding box center [796, 124] width 27 height 14
click at [675, 88] on div "注单管理" at bounding box center [503, 82] width 768 height 20
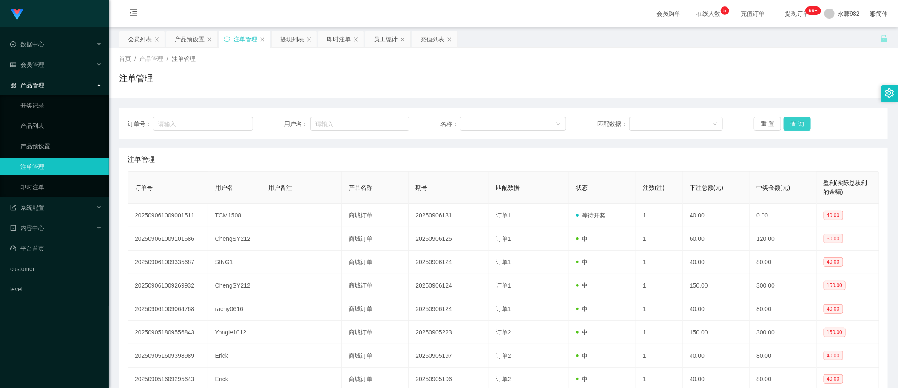
click at [786, 122] on button "查 询" at bounding box center [796, 124] width 27 height 14
click at [796, 122] on button "查 询" at bounding box center [796, 124] width 27 height 14
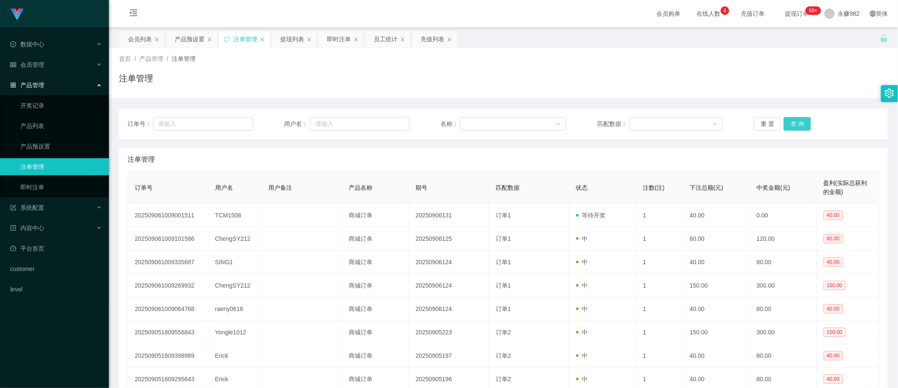
click at [796, 122] on button "查 询" at bounding box center [796, 124] width 27 height 14
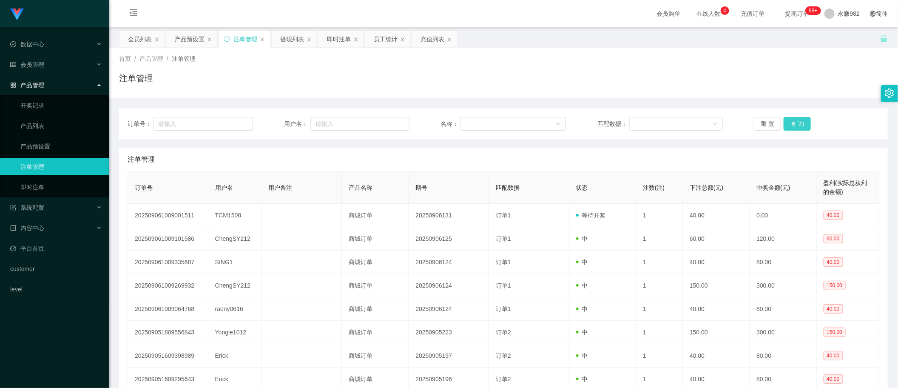
click at [796, 122] on button "查 询" at bounding box center [796, 124] width 27 height 14
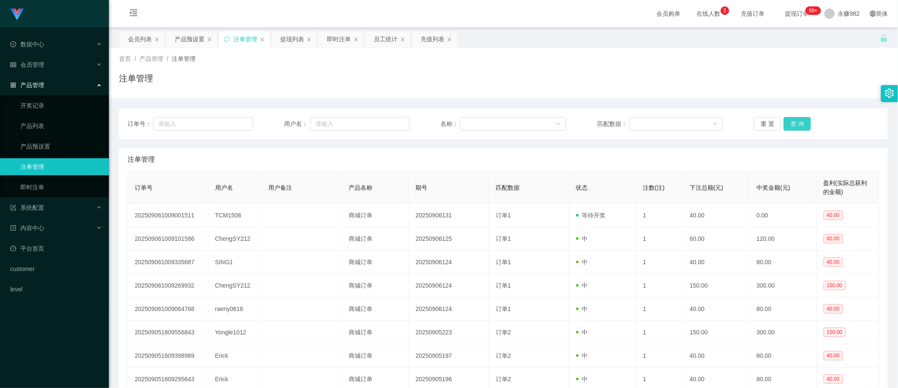
click at [796, 122] on button "查 询" at bounding box center [796, 124] width 27 height 14
click at [797, 120] on button "查 询" at bounding box center [796, 124] width 27 height 14
click at [800, 122] on button "查 询" at bounding box center [796, 124] width 27 height 14
click at [458, 165] on div "注单管理" at bounding box center [503, 159] width 751 height 24
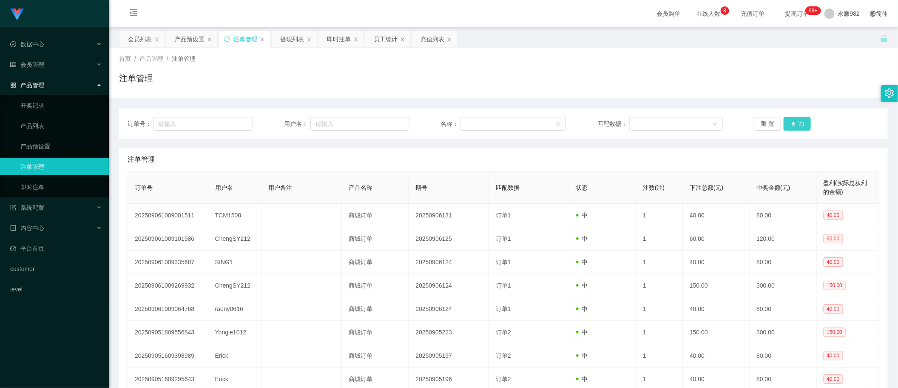
click at [796, 122] on button "查 询" at bounding box center [796, 124] width 27 height 14
click at [292, 37] on div "提现列表" at bounding box center [292, 39] width 24 height 16
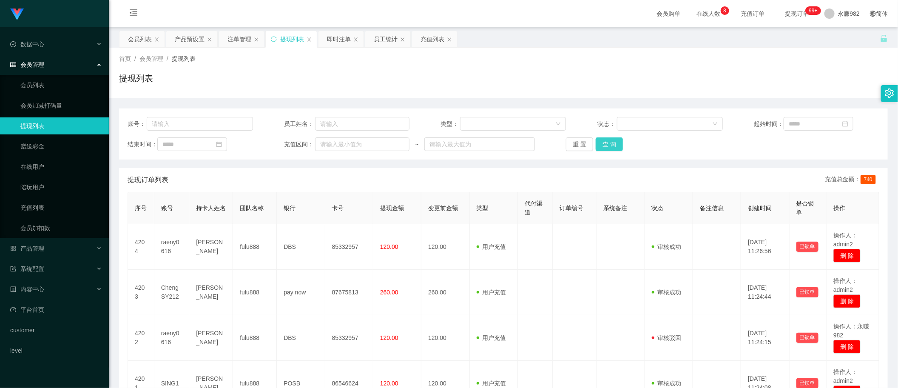
click at [604, 146] on button "查 询" at bounding box center [608, 144] width 27 height 14
click at [700, 88] on div "提现列表" at bounding box center [503, 82] width 768 height 20
click at [608, 142] on button "查 询" at bounding box center [608, 144] width 27 height 14
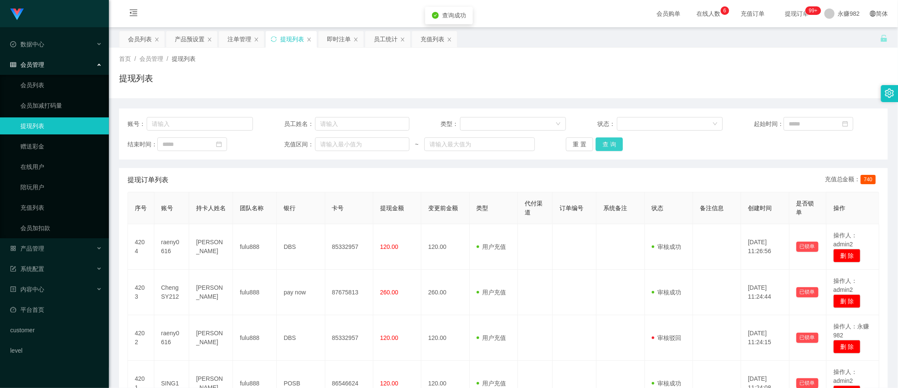
click at [608, 142] on button "查 询" at bounding box center [608, 144] width 27 height 14
click at [608, 143] on button "查 询" at bounding box center [608, 144] width 27 height 14
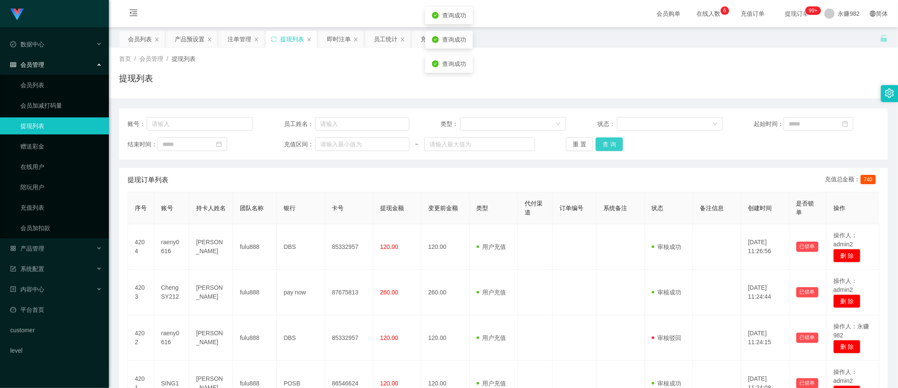
click at [608, 143] on button "查 询" at bounding box center [608, 144] width 27 height 14
click at [617, 145] on button "查 询" at bounding box center [608, 144] width 27 height 14
click at [621, 143] on div "重 置 查 询" at bounding box center [628, 144] width 125 height 14
click at [608, 145] on button "查 询" at bounding box center [608, 144] width 27 height 14
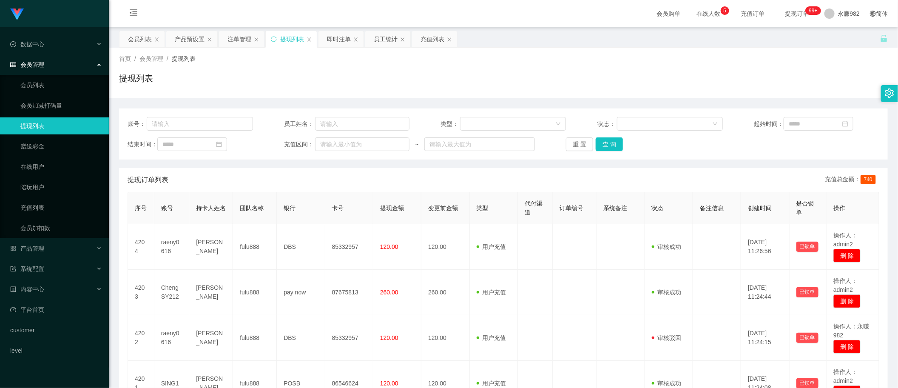
click at [714, 96] on div "首页 / 会员管理 / 提现列表 / 提现列表" at bounding box center [503, 73] width 789 height 51
click at [612, 138] on button "查 询" at bounding box center [608, 144] width 27 height 14
click at [608, 143] on button "查 询" at bounding box center [608, 144] width 27 height 14
click at [608, 142] on button "查 询" at bounding box center [608, 144] width 27 height 14
click at [608, 145] on button "查 询" at bounding box center [608, 144] width 27 height 14
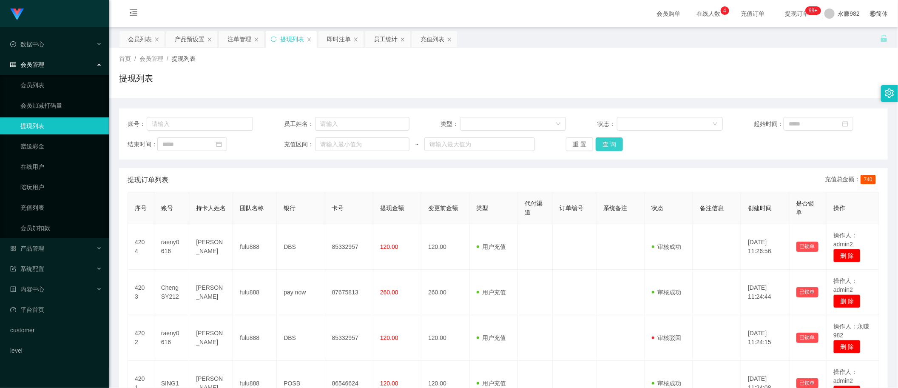
click at [606, 143] on button "查 询" at bounding box center [608, 144] width 27 height 14
click at [606, 142] on button "查 询" at bounding box center [608, 144] width 27 height 14
click at [606, 141] on button "查 询" at bounding box center [608, 144] width 27 height 14
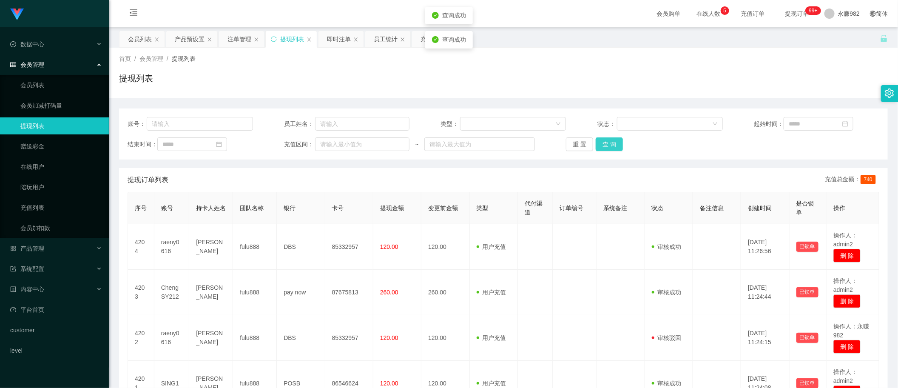
click at [606, 141] on button "查 询" at bounding box center [608, 144] width 27 height 14
click at [609, 139] on button "查 询" at bounding box center [608, 144] width 27 height 14
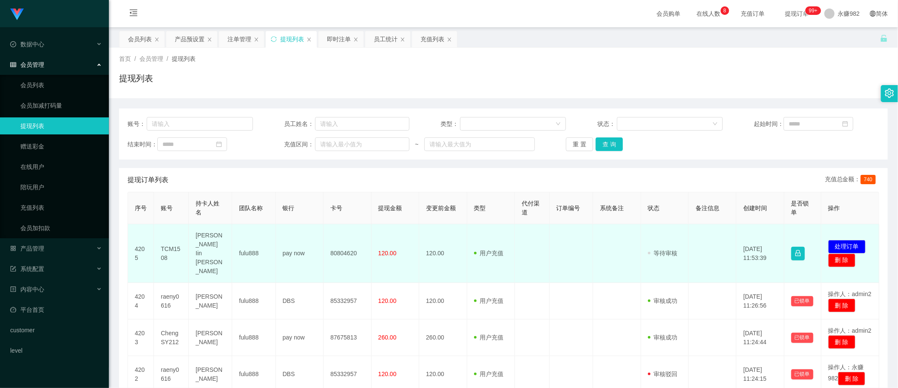
click at [206, 247] on td "[PERSON_NAME] Iin [PERSON_NAME]" at bounding box center [210, 253] width 43 height 59
click at [170, 239] on td "TCM1508" at bounding box center [171, 253] width 35 height 59
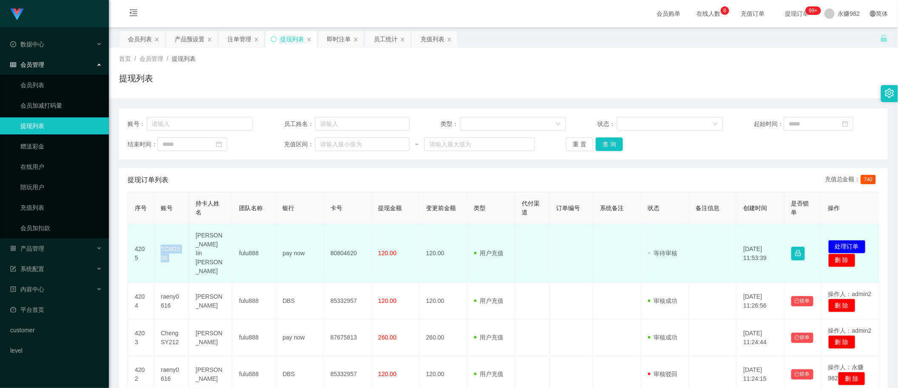
click at [170, 239] on td "TCM1508" at bounding box center [171, 253] width 35 height 59
click at [175, 239] on td "TCM1508" at bounding box center [171, 253] width 35 height 59
click at [659, 249] on span "等待审核" at bounding box center [663, 252] width 30 height 7
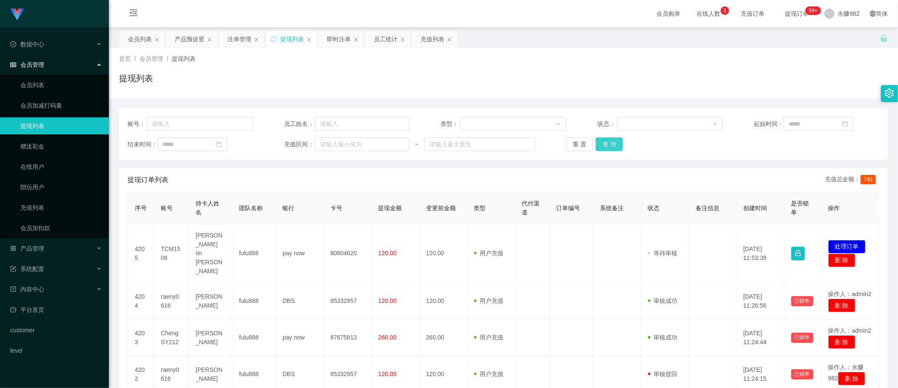
click at [611, 144] on button "查 询" at bounding box center [608, 144] width 27 height 14
